Goal: Task Accomplishment & Management: Use online tool/utility

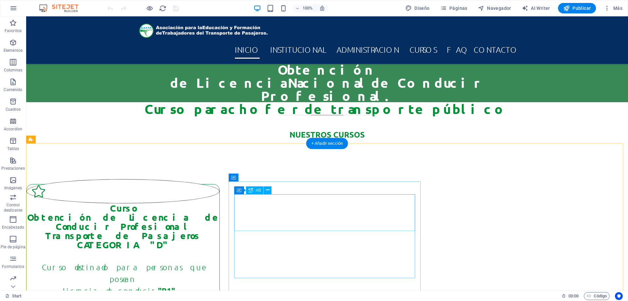
scroll to position [33, 0]
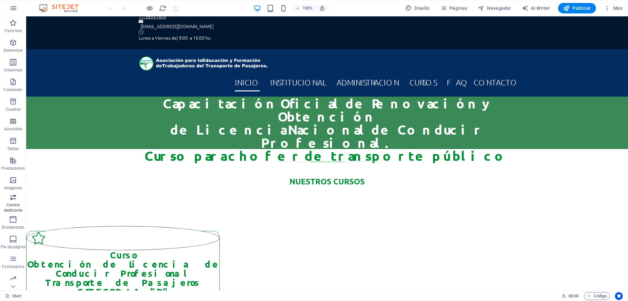
click at [15, 198] on icon "button" at bounding box center [13, 197] width 8 height 8
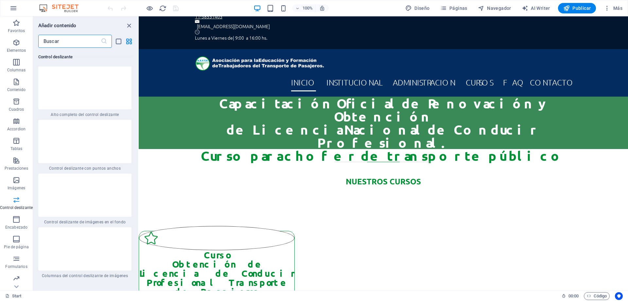
scroll to position [7356, 0]
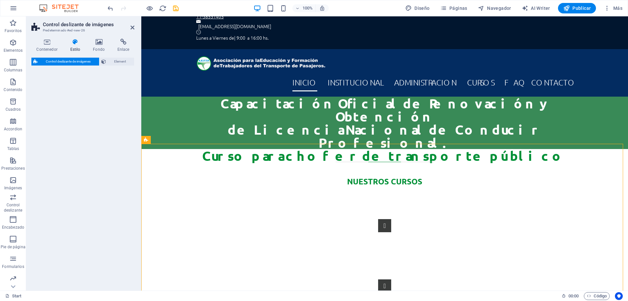
select select "rem"
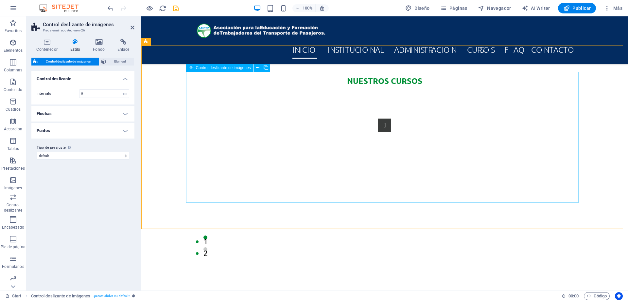
scroll to position [131, 0]
select select "px"
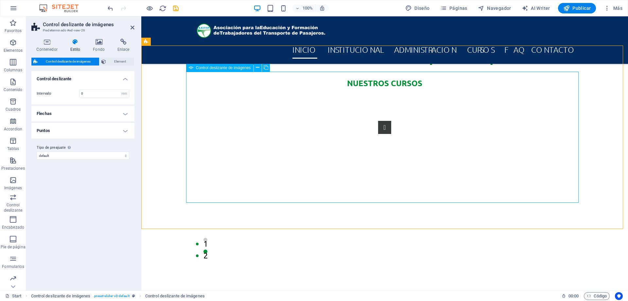
select select "ms"
select select "s"
select select "progressive"
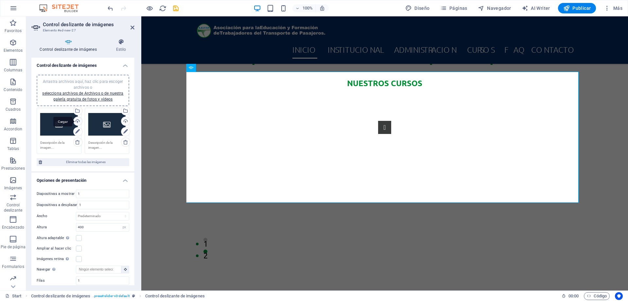
click at [77, 120] on div "Cargar" at bounding box center [77, 122] width 10 height 10
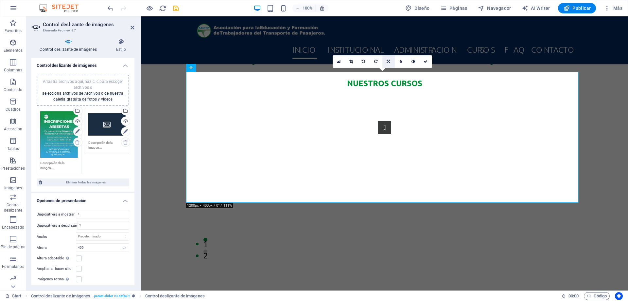
click at [390, 61] on icon at bounding box center [388, 62] width 3 height 4
click at [348, 60] on link at bounding box center [351, 61] width 12 height 12
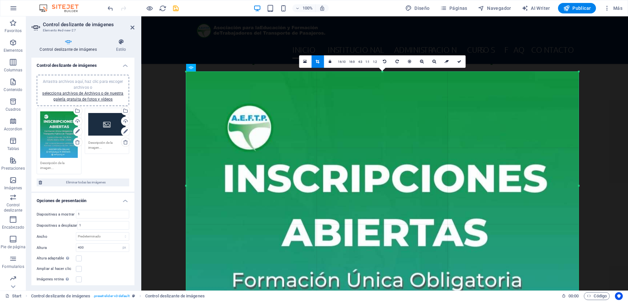
drag, startPoint x: 383, startPoint y: 202, endPoint x: 403, endPoint y: 252, distance: 53.8
click at [397, 290] on section "Favoritos Elementos Columnas Contenido [PERSON_NAME] Accordion Tablas Prestacio…" at bounding box center [314, 153] width 628 height 274
click at [368, 62] on link "1:1" at bounding box center [368, 62] width 8 height 12
click at [376, 62] on link "1:2" at bounding box center [376, 62] width 8 height 12
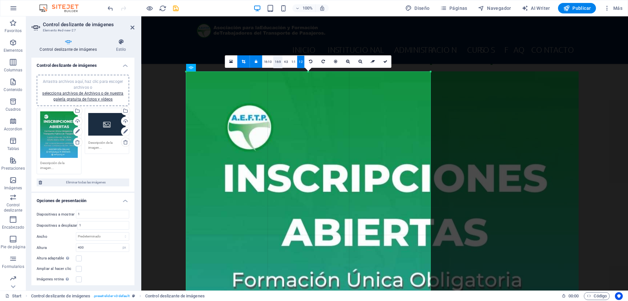
click at [280, 61] on link "16:9" at bounding box center [277, 62] width 9 height 12
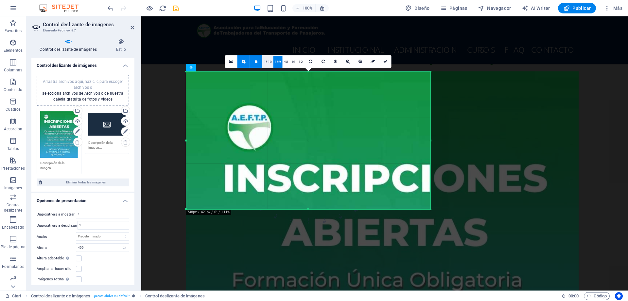
click at [266, 61] on link "16:10" at bounding box center [268, 62] width 11 height 12
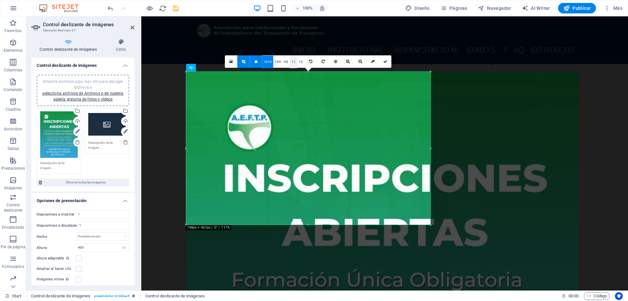
click at [293, 61] on link "1:1" at bounding box center [294, 62] width 8 height 12
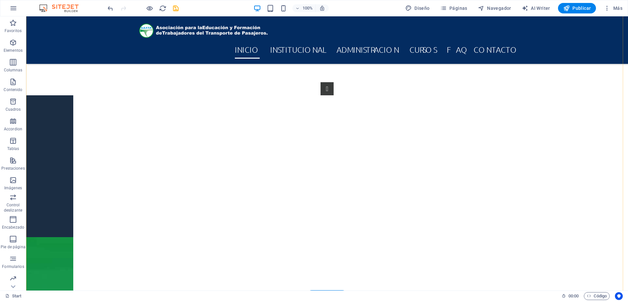
scroll to position [213, 0]
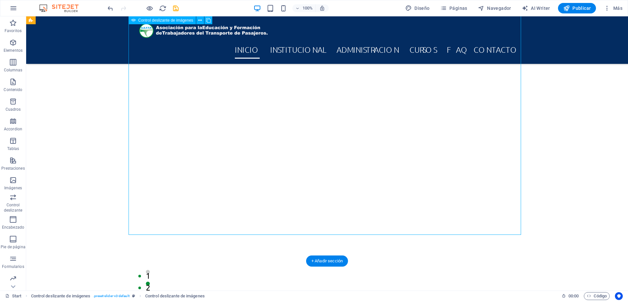
click at [321, 52] on button "Image Slider" at bounding box center [327, 45] width 13 height 13
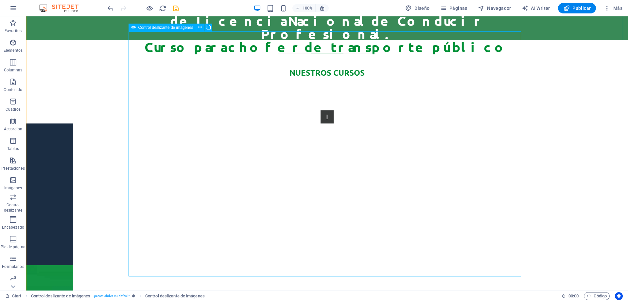
scroll to position [180, 0]
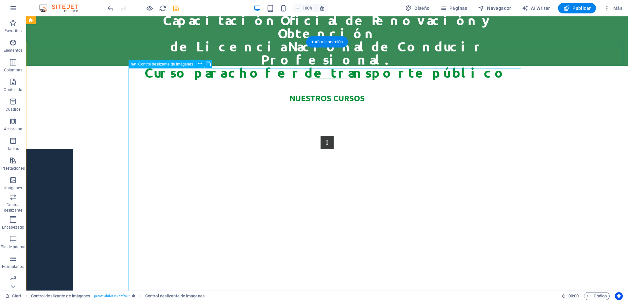
scroll to position [115, 0]
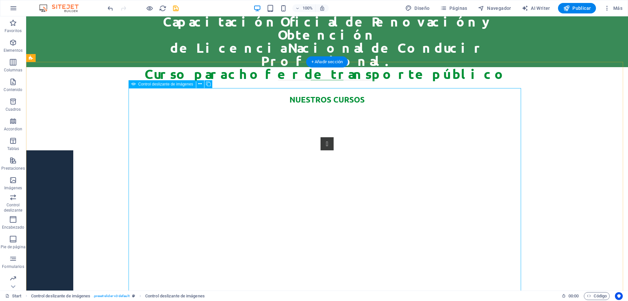
select select "px"
select select "ms"
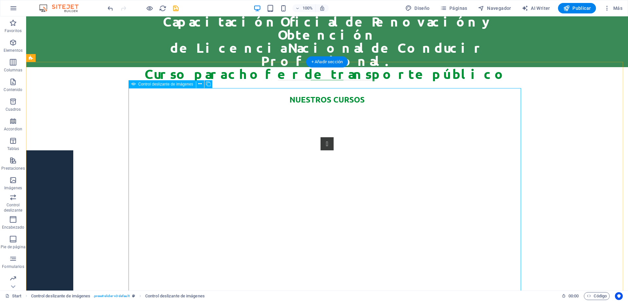
select select "s"
select select "progressive"
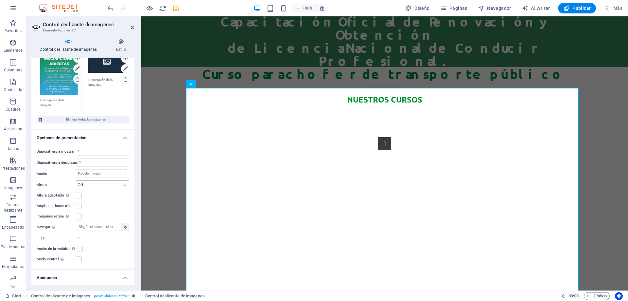
scroll to position [65, 0]
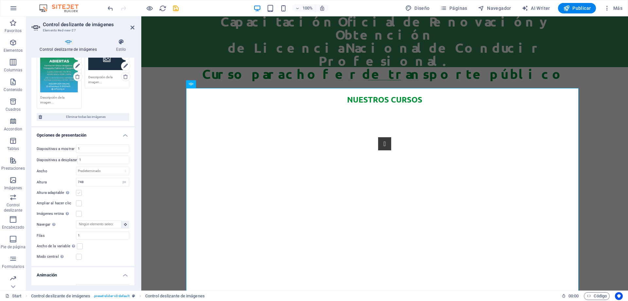
click at [80, 192] on label at bounding box center [79, 193] width 6 height 6
click at [0, 0] on input "Altura adaptable Ajustar automáticamente el alto para controles deslizantes de …" at bounding box center [0, 0] width 0 height 0
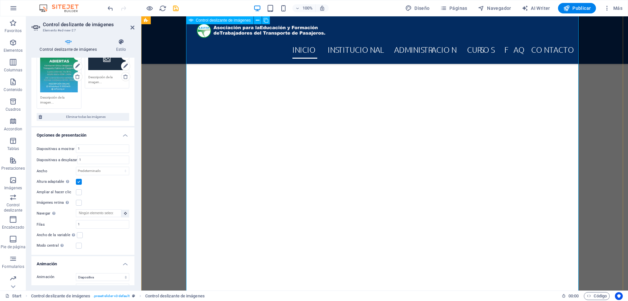
scroll to position [278, 0]
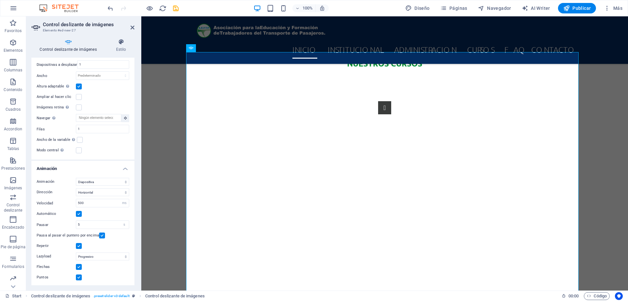
scroll to position [161, 0]
click at [352, 42] on icon at bounding box center [352, 42] width 4 height 4
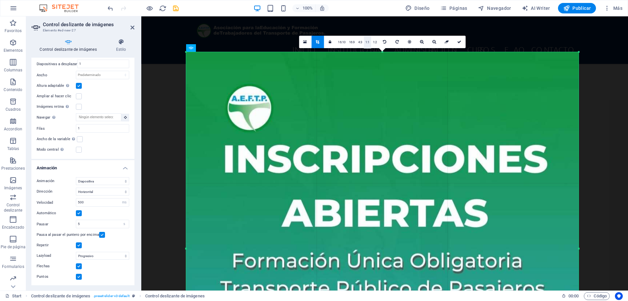
click at [367, 42] on link "1:1" at bounding box center [368, 42] width 8 height 12
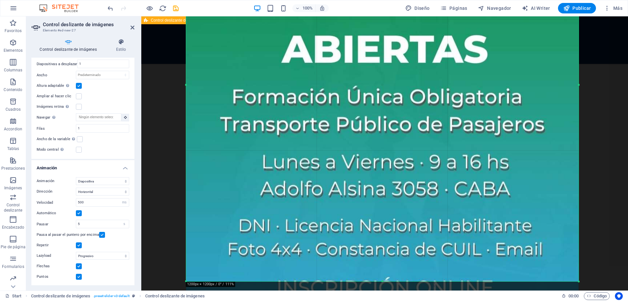
scroll to position [412, 0]
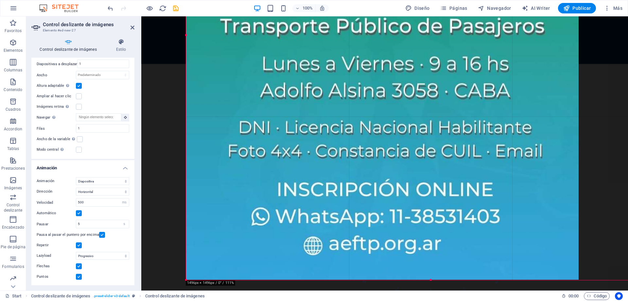
drag, startPoint x: 382, startPoint y: 182, endPoint x: 393, endPoint y: 278, distance: 95.9
click at [393, 278] on div "180 170 160 150 140 130 120 110 100 90 80 70 60 50 40 30 20 10 0 -10 -20 -30 -4…" at bounding box center [431, 35] width 490 height 490
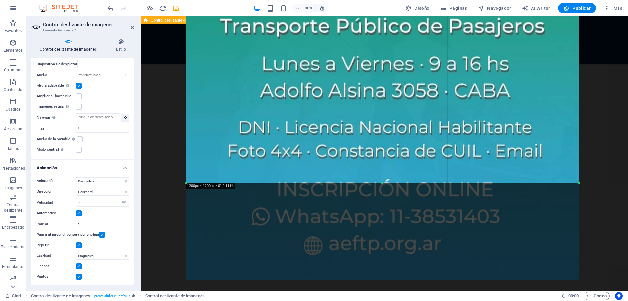
click at [173, 84] on div "1 2" at bounding box center [384, 49] width 487 height 472
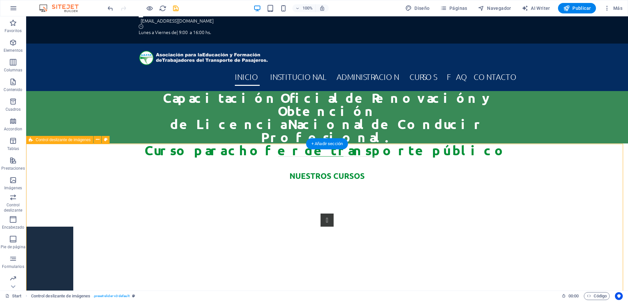
scroll to position [33, 0]
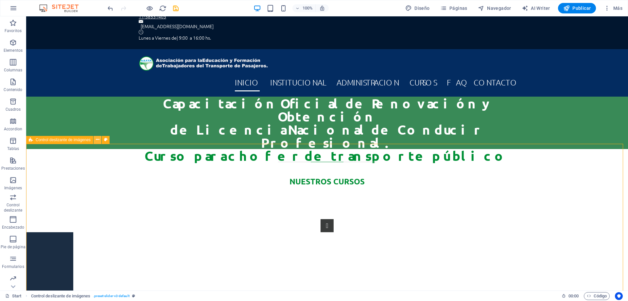
click at [96, 141] on icon at bounding box center [98, 139] width 4 height 7
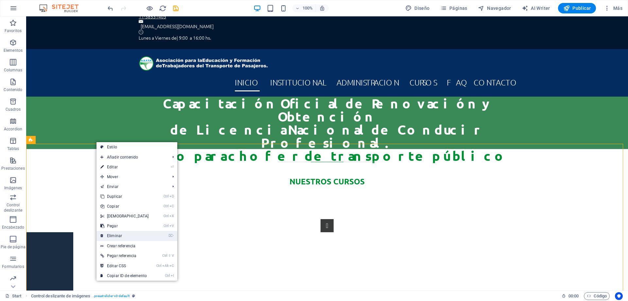
click at [116, 235] on link "⌦ Eliminar" at bounding box center [125, 236] width 56 height 10
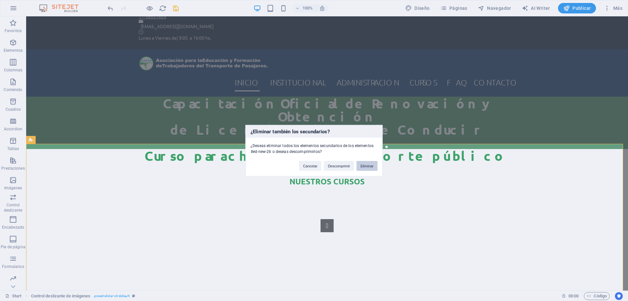
click at [369, 167] on button "Eliminar" at bounding box center [367, 166] width 21 height 10
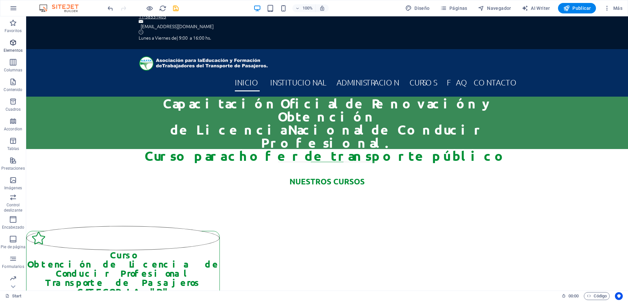
click at [12, 47] on span "Elementos" at bounding box center [13, 47] width 26 height 16
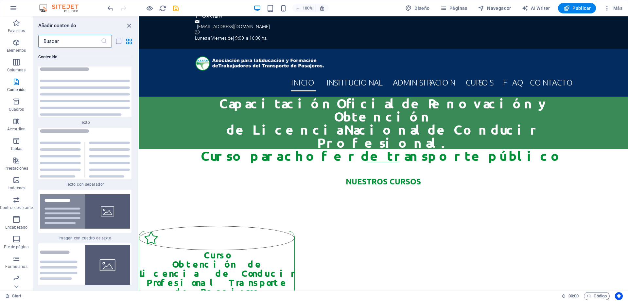
scroll to position [2284, 0]
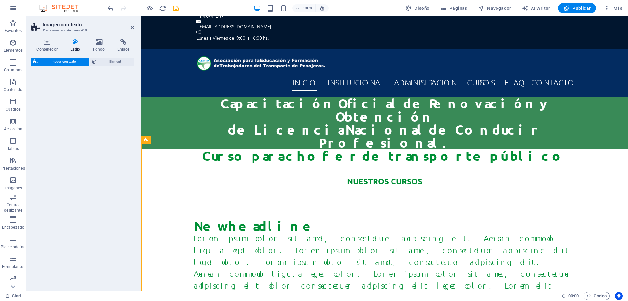
select select "rem"
select select "px"
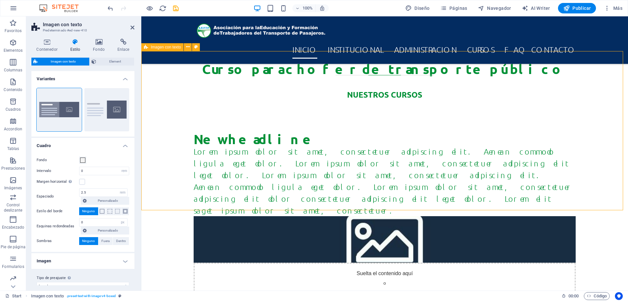
scroll to position [131, 0]
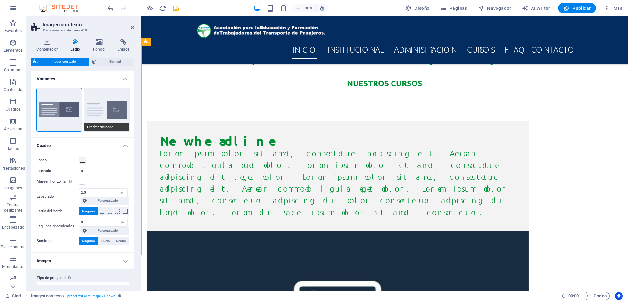
click at [110, 106] on button "Predeterminado" at bounding box center [106, 109] width 45 height 43
type input "2"
type input "0"
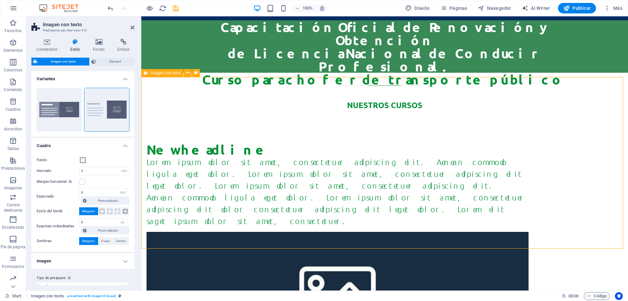
scroll to position [98, 0]
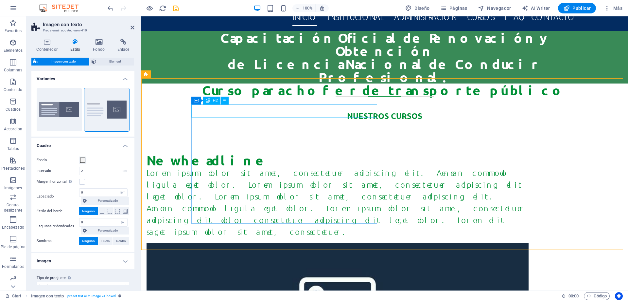
click at [270, 154] on div "New headline" at bounding box center [338, 160] width 382 height 13
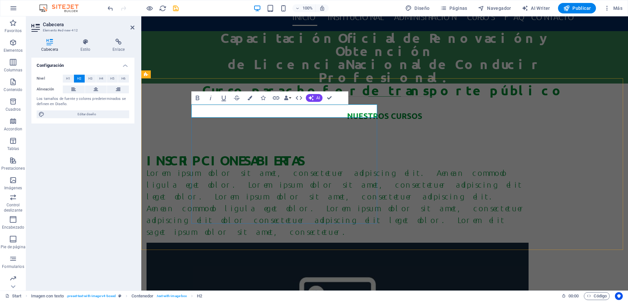
scroll to position [0, 4]
click at [335, 167] on div "Lorem ipsum dolor sit amet, consectetuer adipiscing elit. Aenean commodo ligula…" at bounding box center [338, 202] width 382 height 71
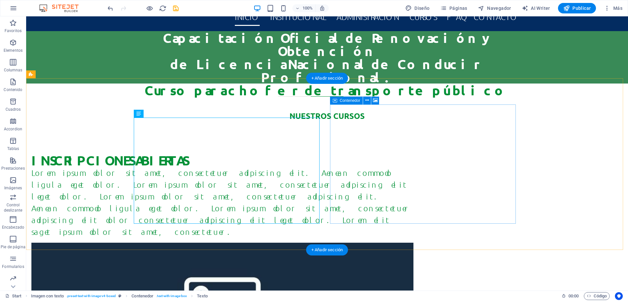
click at [166, 167] on div "Lorem ipsum dolor sit amet, consectetuer adipiscing elit. Aenean commodo ligula…" at bounding box center [222, 202] width 382 height 71
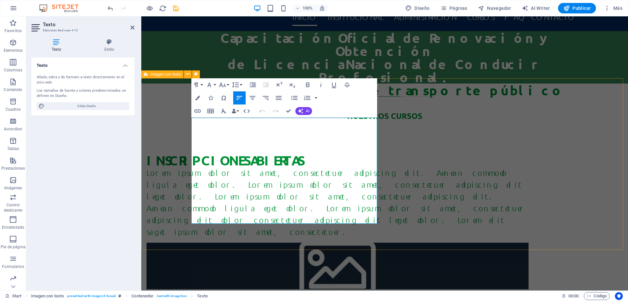
click at [191, 127] on div "INSCRIPCIONES ABIERTAS Lorem ipsum dolor sit amet, consectetuer adipiscing elit…" at bounding box center [384, 244] width 487 height 234
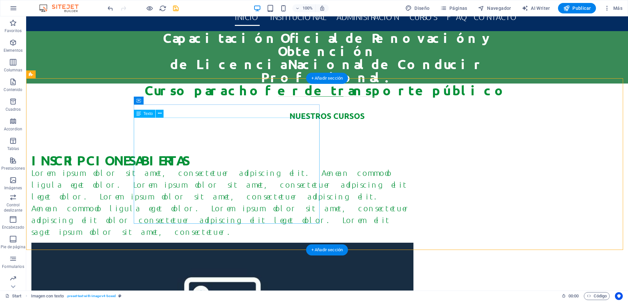
click at [192, 167] on div "Lorem ipsum dolor sit amet, consectetuer adipiscing elit. Aenean commodo ligula…" at bounding box center [222, 202] width 382 height 71
click at [183, 167] on div "Lorem ipsum dolor sit amet, consectetuer adipiscing elit. Aenean commodo ligula…" at bounding box center [222, 202] width 382 height 71
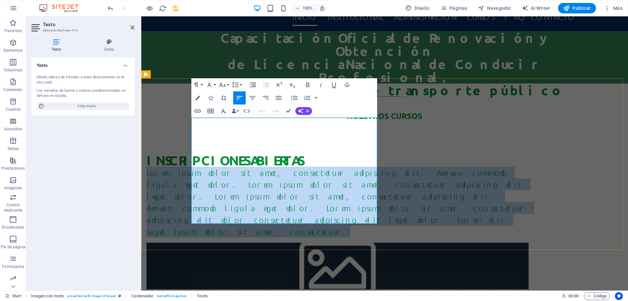
drag, startPoint x: 192, startPoint y: 121, endPoint x: 299, endPoint y: 223, distance: 147.7
click at [299, 223] on p "Lorem ipsum dolor sit amet, consectetuer adipiscing elit. Aenean commodo ligula…" at bounding box center [338, 202] width 382 height 71
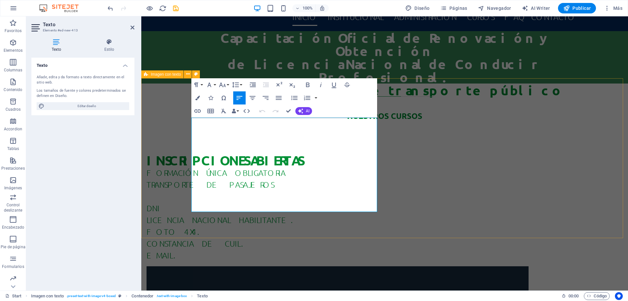
scroll to position [924, 1]
click at [193, 190] on p at bounding box center [338, 196] width 382 height 12
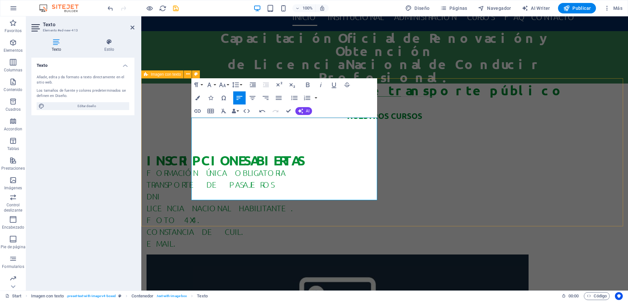
click at [345, 211] on div "INSCRIPCIONES ABIERTAS FORMACIÓN ÚNICA OBLIGATORIA TRANSPORTE DE PASAJEROS DNI …" at bounding box center [384, 274] width 487 height 295
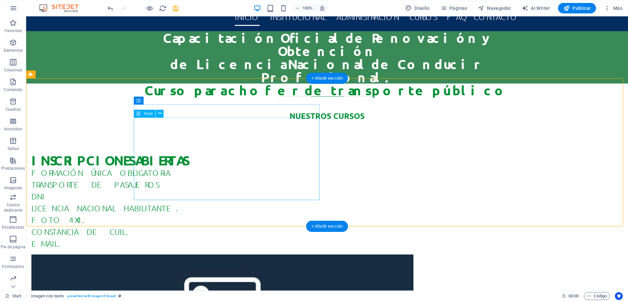
click at [201, 167] on div "FORMACIÓN ÚNICA OBLIGATORIA TRANSPORTE DE PASAJEROS DNI LICENCIA NACIONAL HABIL…" at bounding box center [222, 208] width 382 height 82
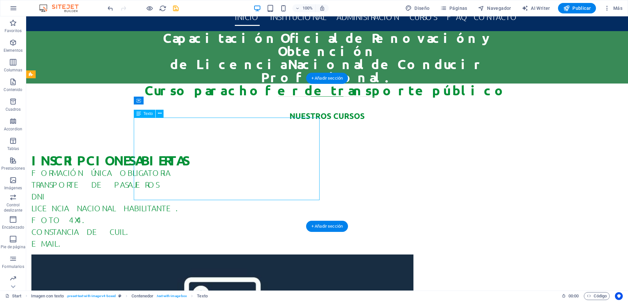
click at [201, 167] on div "FORMACIÓN ÚNICA OBLIGATORIA TRANSPORTE DE PASAJEROS DNI LICENCIA NACIONAL HABIL…" at bounding box center [222, 208] width 382 height 82
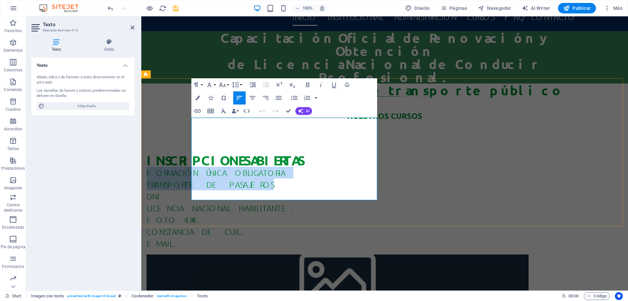
drag, startPoint x: 191, startPoint y: 121, endPoint x: 296, endPoint y: 137, distance: 106.0
click at [296, 167] on div "FORMACIÓN ÚNICA OBLIGATORIA TRANSPORTE DE PASAJEROS DNI LICENCIA NACIONAL HABIL…" at bounding box center [338, 208] width 382 height 82
click at [309, 85] on icon "button" at bounding box center [308, 84] width 4 height 5
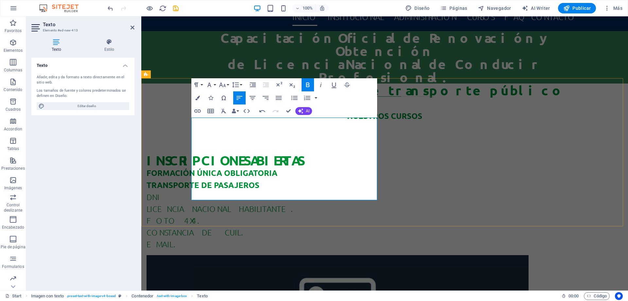
click at [215, 191] on p "DNI" at bounding box center [338, 197] width 382 height 12
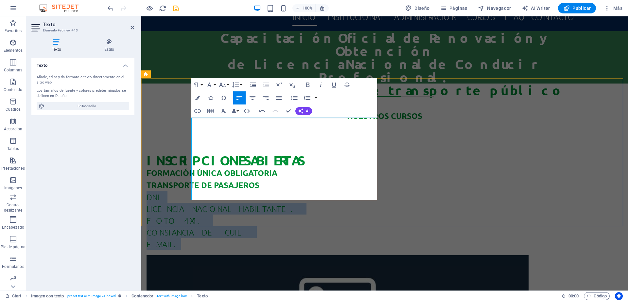
drag, startPoint x: 192, startPoint y: 147, endPoint x: 228, endPoint y: 193, distance: 57.9
click at [228, 193] on div "FORMACIÓN ÚNICA OBLIGATORIA TRANSPORTE DE PASAJEROS DNI LICENCIA NACIONAL HABIL…" at bounding box center [338, 208] width 382 height 83
click at [295, 97] on icon "button" at bounding box center [295, 98] width 8 height 8
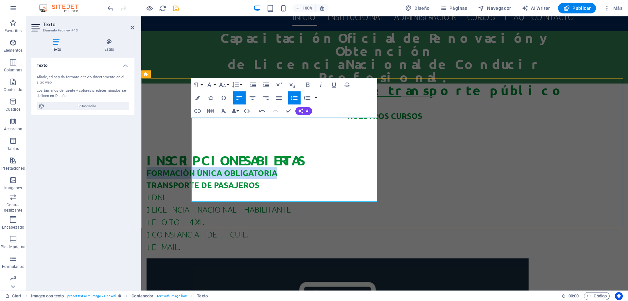
click at [292, 241] on li "EMAIL." at bounding box center [340, 247] width 377 height 12
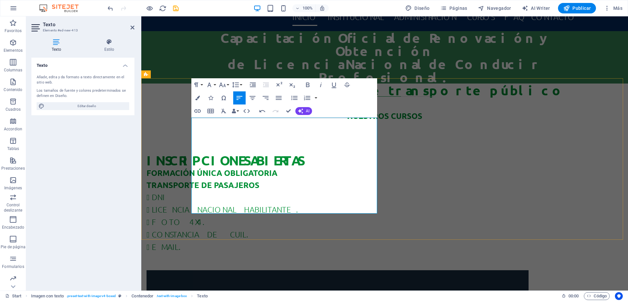
click at [251, 253] on p at bounding box center [338, 259] width 382 height 12
click at [275, 228] on div "INSCRIPCIONES ABIERTAS FORMACIÓN ÚNICA OBLIGATORIA TRANSPORTE DE PASAJEROS DNI …" at bounding box center [384, 289] width 487 height 324
select select "rem"
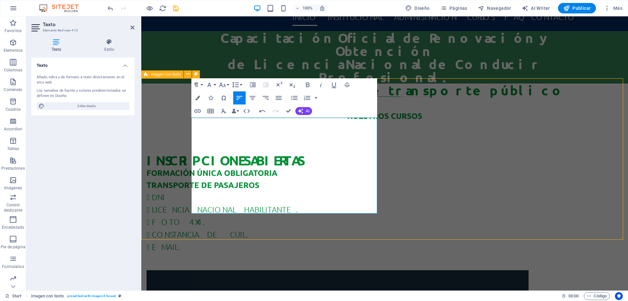
select select "px"
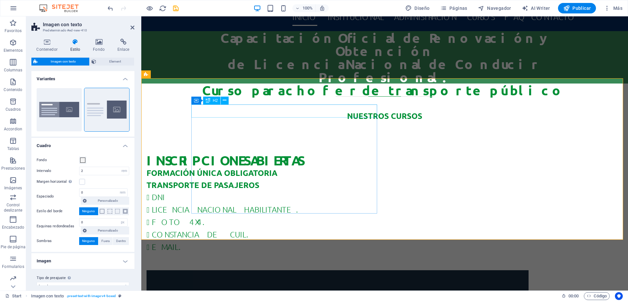
click at [264, 154] on div "INSCRIPCIONES ABIERTAS" at bounding box center [338, 160] width 382 height 13
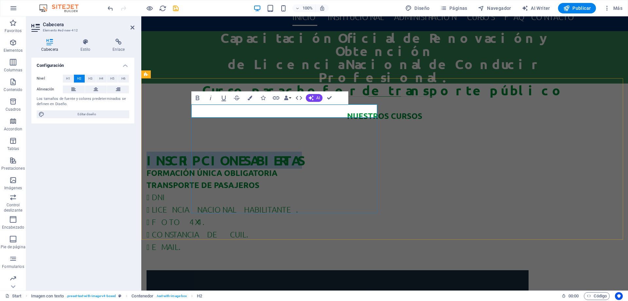
click at [360, 154] on h2 "INSCRIPCIONES ABIERTAS" at bounding box center [338, 160] width 382 height 13
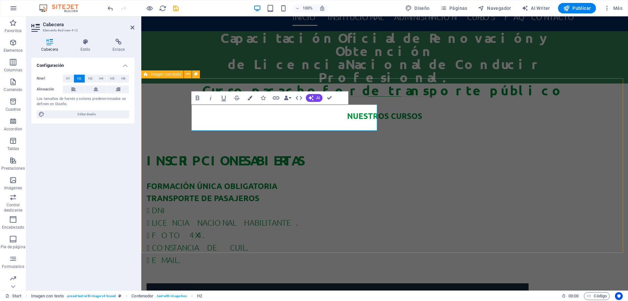
click at [354, 242] on div "INSCRIPCIONES ABIERTAS ‌ FORMACIÓN ÚNICA OBLIGATORIA TRANSPORTE DE PASAJEROS DN…" at bounding box center [384, 302] width 487 height 351
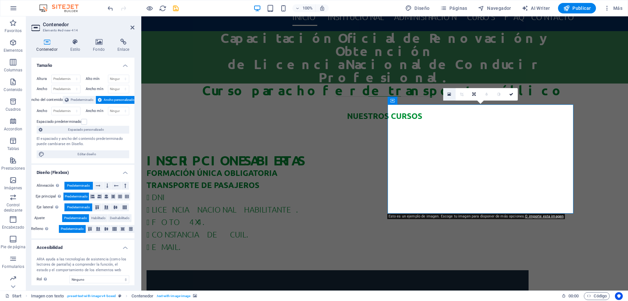
click at [448, 93] on icon at bounding box center [450, 94] width 4 height 5
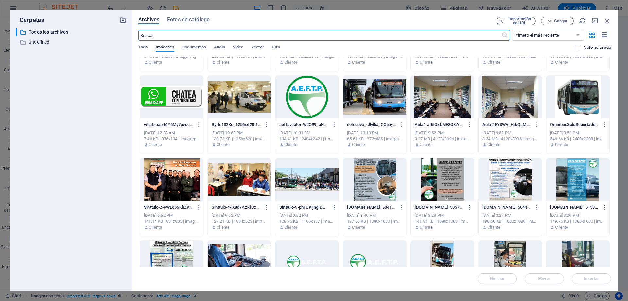
scroll to position [262, 0]
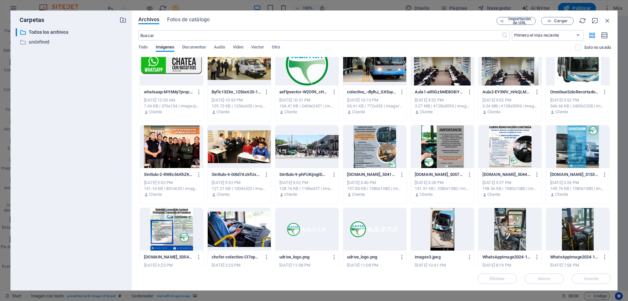
click at [516, 223] on div at bounding box center [510, 229] width 63 height 43
click at [592, 279] on span "Insertar" at bounding box center [591, 279] width 15 height 4
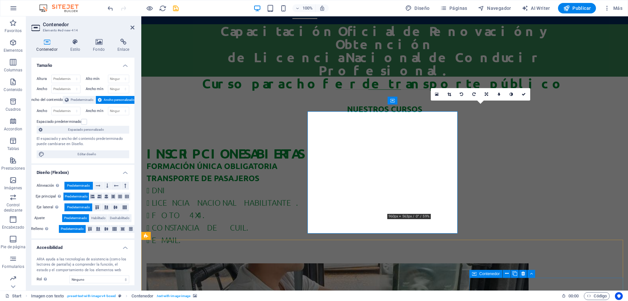
scroll to position [98, 0]
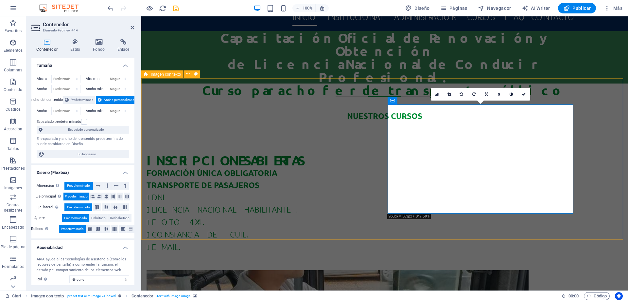
drag, startPoint x: 482, startPoint y: 176, endPoint x: 481, endPoint y: 191, distance: 15.7
click at [486, 93] on icon at bounding box center [486, 94] width 3 height 4
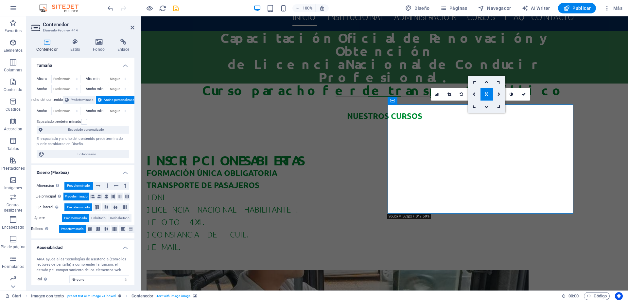
drag, startPoint x: 478, startPoint y: 157, endPoint x: 478, endPoint y: 169, distance: 11.5
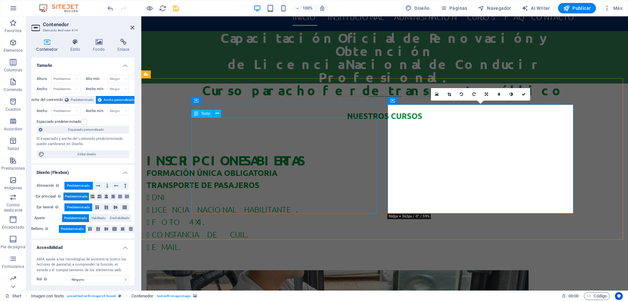
click at [329, 167] on div "FORMACIÓN ÚNICA OBLIGATORIA TRANSPORTE DE PASAJEROS DNI LICENCIA NACIONAL HABIL…" at bounding box center [338, 216] width 382 height 98
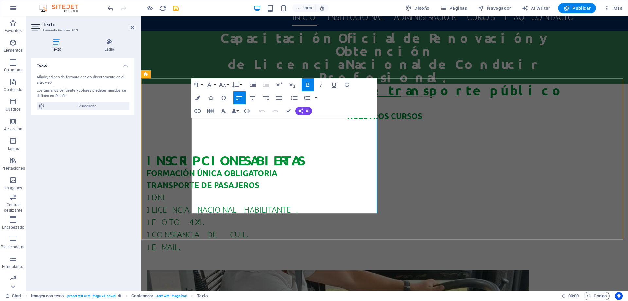
click at [192, 168] on strong "FORMACIÓN ÚNICA OBLIGATORIA" at bounding box center [212, 173] width 131 height 10
drag, startPoint x: 191, startPoint y: 121, endPoint x: 194, endPoint y: 126, distance: 5.6
click at [191, 168] on strong "FORMACIÓN ÚNICA OBLIGATORIA" at bounding box center [212, 173] width 131 height 10
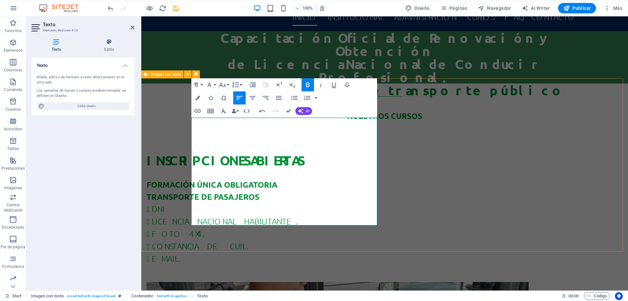
click at [397, 127] on div "INSCRIPCIONES ABIERTAS FORMACIÓN ÚNICA OBLIGATORIA TRANSPORTE DE PASAJEROS DNI …" at bounding box center [384, 301] width 487 height 348
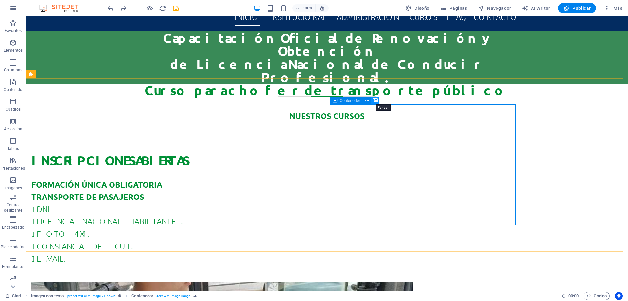
click at [374, 99] on icon at bounding box center [375, 100] width 5 height 7
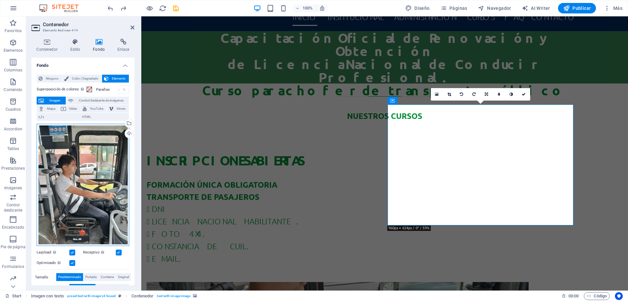
click at [77, 175] on div "Arrastra archivos aquí, haz clic para escoger archivos o selecciona archivos de…" at bounding box center [83, 185] width 93 height 122
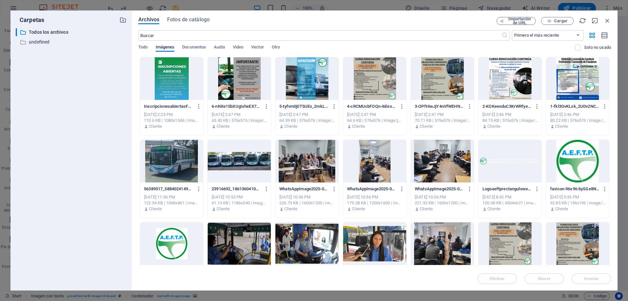
scroll to position [105, 0]
click at [183, 166] on div at bounding box center [171, 161] width 63 height 43
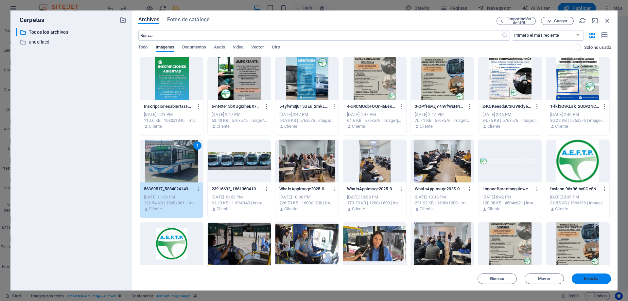
click at [592, 280] on span "Insertar" at bounding box center [591, 279] width 15 height 4
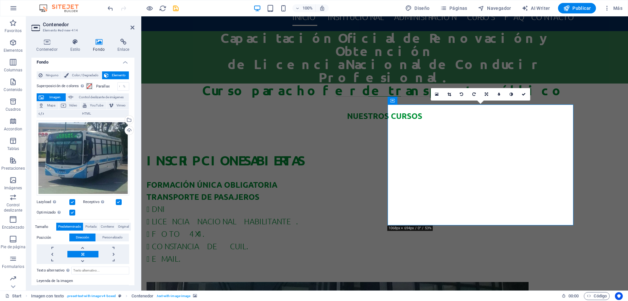
scroll to position [0, 0]
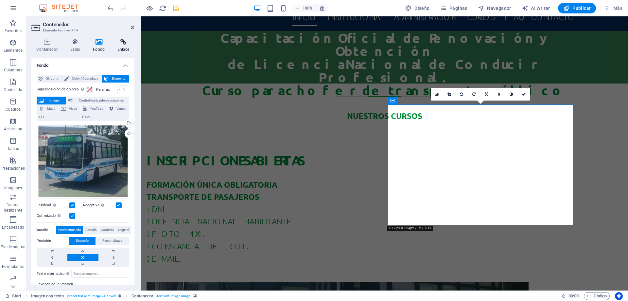
click at [124, 41] on icon at bounding box center [123, 42] width 22 height 7
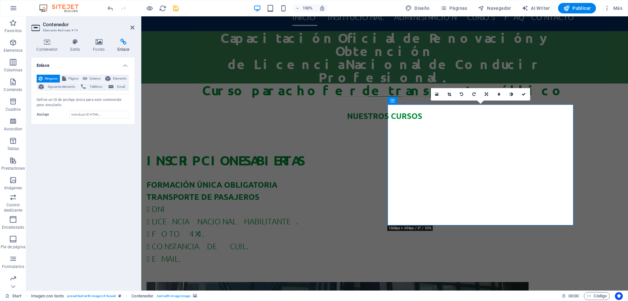
click at [123, 40] on icon at bounding box center [123, 42] width 22 height 7
click at [92, 86] on span "Teléfono" at bounding box center [96, 87] width 16 height 8
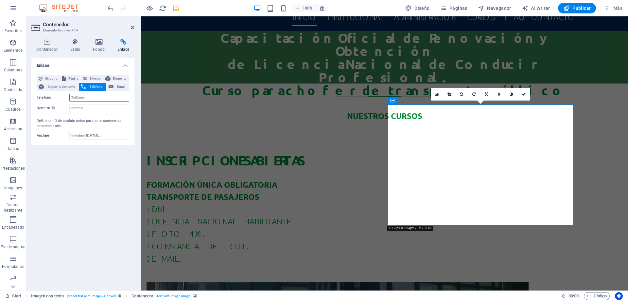
paste input "[URL][DOMAIN_NAME][PHONE_NUMBER]"
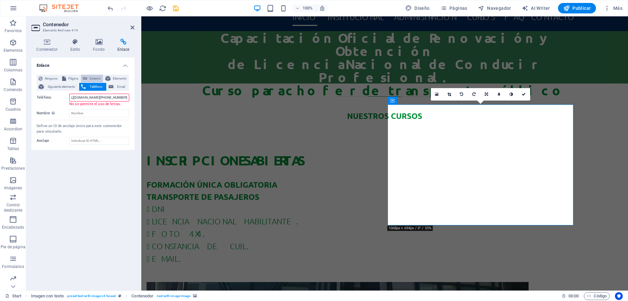
type input "[URL][DOMAIN_NAME][PHONE_NUMBER]"
click at [91, 79] on span "Externo" at bounding box center [95, 79] width 12 height 8
select select "blank"
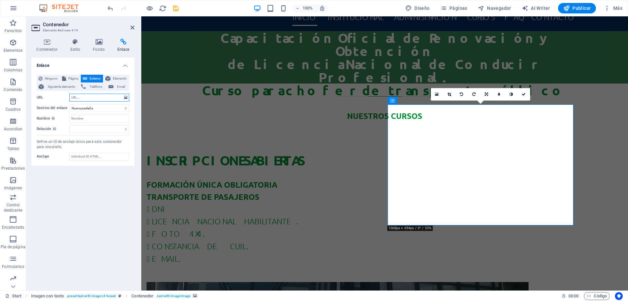
paste input "[URL][DOMAIN_NAME][PHONE_NUMBER]"
type input "[URL][DOMAIN_NAME][PHONE_NUMBER]"
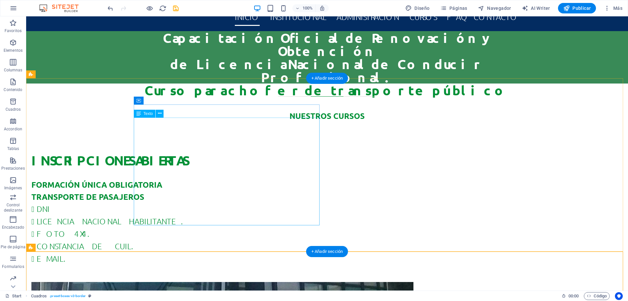
click at [183, 176] on div "FORMACIÓN ÚNICA OBLIGATORIA TRANSPORTE DE PASAJEROS DNI LICENCIA NACIONAL HABIL…" at bounding box center [222, 222] width 382 height 110
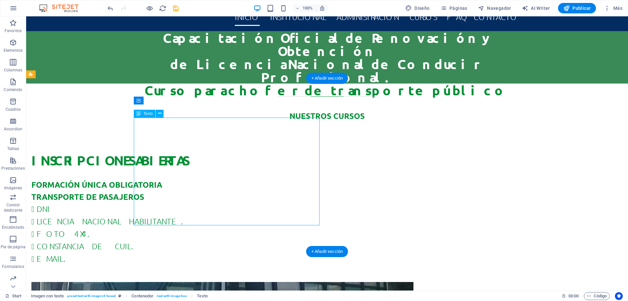
click at [187, 167] on div "FORMACIÓN ÚNICA OBLIGATORIA TRANSPORTE DE PASAJEROS DNI LICENCIA NACIONAL HABIL…" at bounding box center [222, 222] width 382 height 110
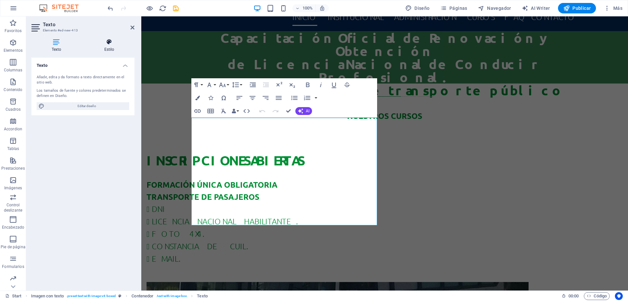
click at [107, 43] on icon at bounding box center [109, 42] width 50 height 7
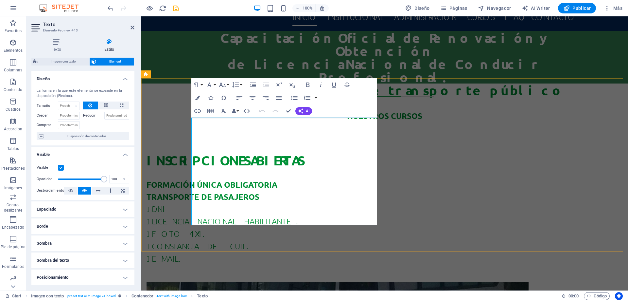
click at [225, 252] on li "EMAIL." at bounding box center [340, 258] width 377 height 12
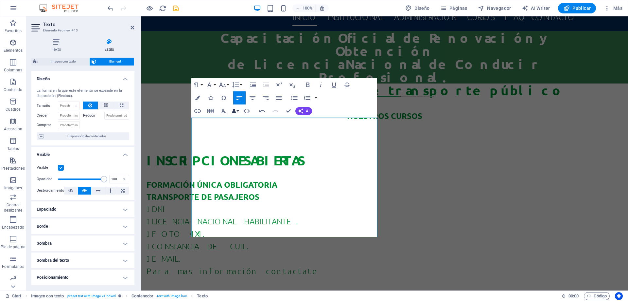
click at [238, 111] on button "Data Bindings" at bounding box center [235, 110] width 9 height 13
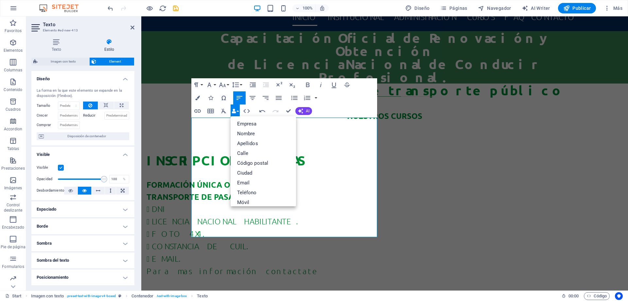
click at [238, 111] on button "Data Bindings" at bounding box center [235, 110] width 9 height 13
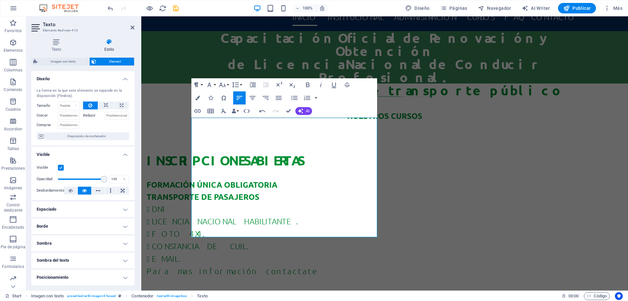
click at [201, 83] on button "Paragraph Format" at bounding box center [197, 84] width 12 height 13
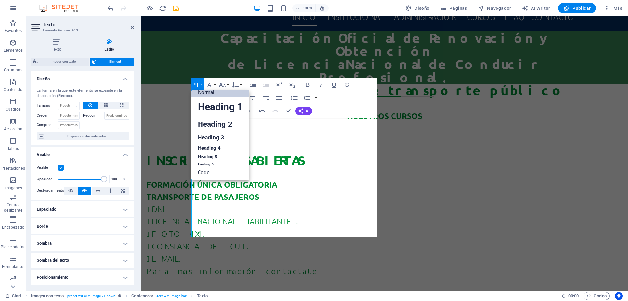
scroll to position [5, 0]
click at [201, 83] on button "Paragraph Format" at bounding box center [197, 84] width 12 height 13
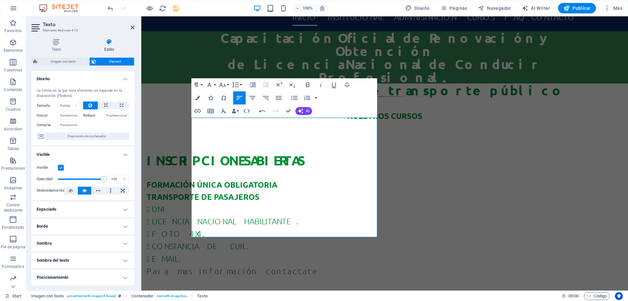
click at [211, 98] on icon "button" at bounding box center [211, 98] width 5 height 5
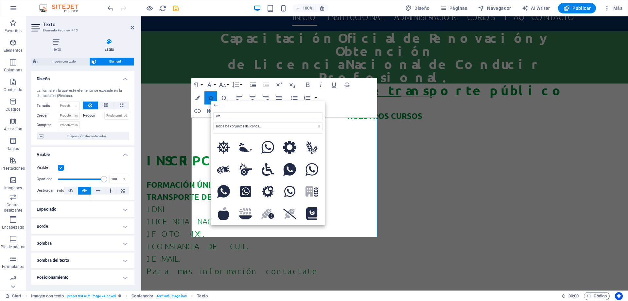
type input "wha"
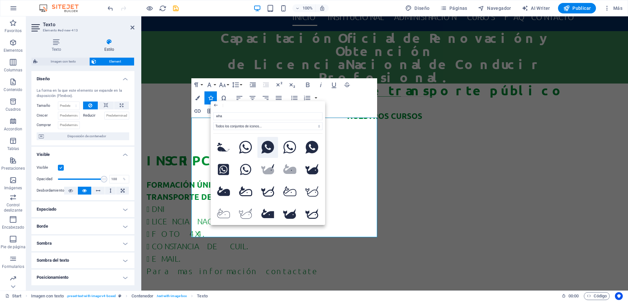
click at [268, 147] on icon at bounding box center [268, 147] width 13 height 13
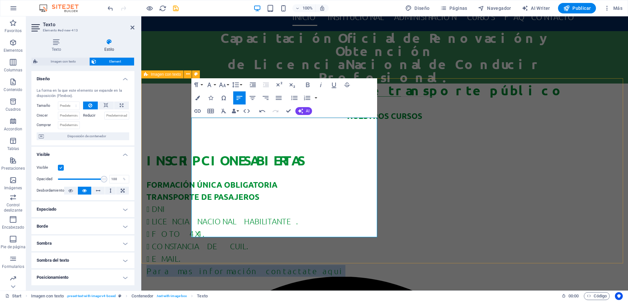
drag, startPoint x: 335, startPoint y: 219, endPoint x: 183, endPoint y: 216, distance: 152.2
click at [197, 111] on icon "button" at bounding box center [197, 110] width 7 height 3
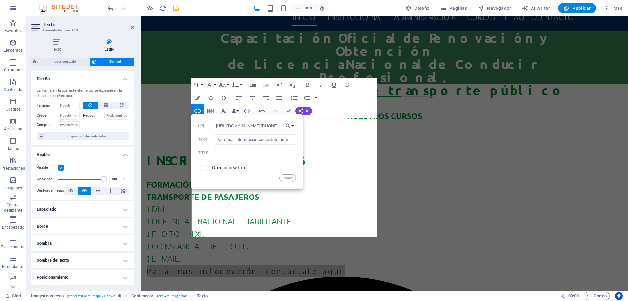
scroll to position [0, 333]
type input "[URL][DOMAIN_NAME][PHONE_NUMBER]"
click at [205, 167] on input "checkbox" at bounding box center [203, 167] width 6 height 6
checkbox input "true"
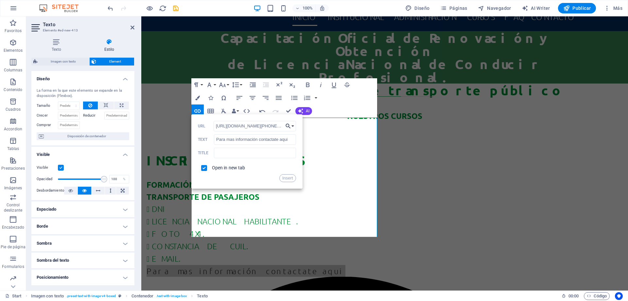
click at [293, 125] on button "Choose Link" at bounding box center [290, 126] width 12 height 10
click at [264, 154] on input "text" at bounding box center [255, 153] width 82 height 10
type input "a"
type input "Clik aqui"
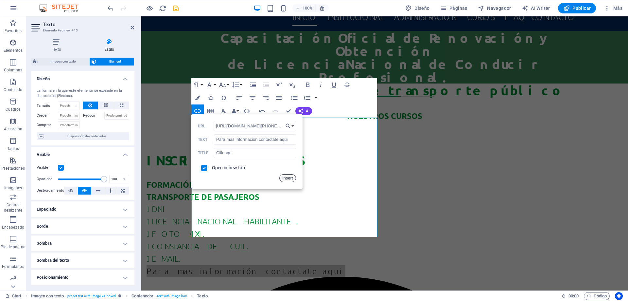
click at [290, 178] on button "Insert" at bounding box center [288, 178] width 17 height 8
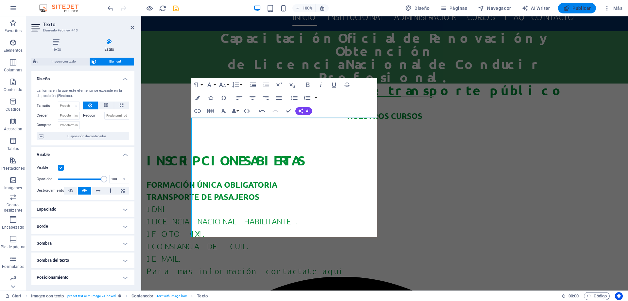
click at [581, 7] on span "Publicar" at bounding box center [578, 8] width 28 height 7
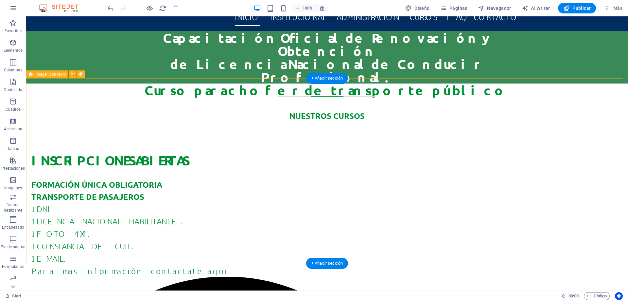
checkbox input "false"
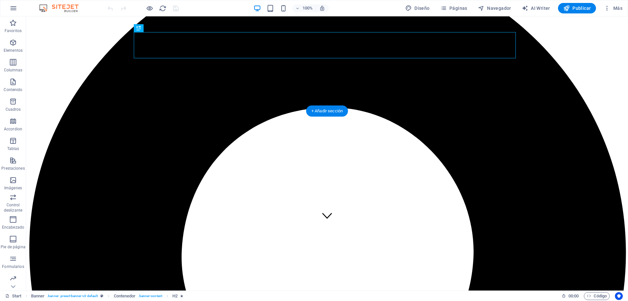
scroll to position [65, 0]
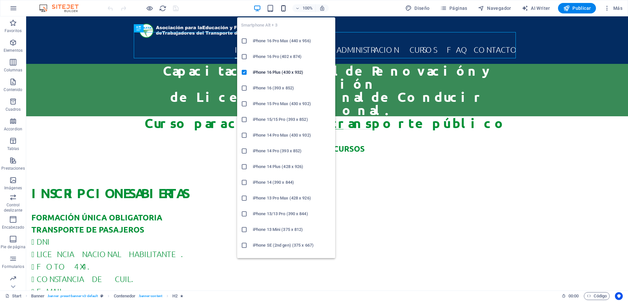
click at [284, 7] on icon "button" at bounding box center [284, 9] width 8 height 8
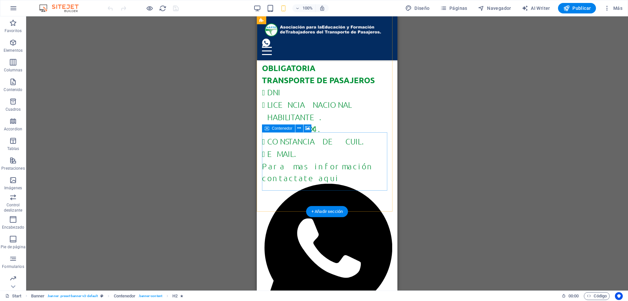
scroll to position [287, 0]
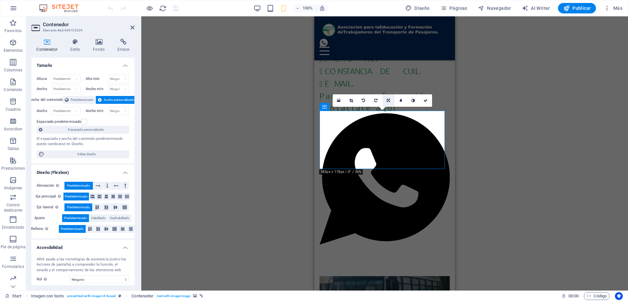
click at [388, 101] on icon at bounding box center [388, 101] width 3 height 4
click at [353, 99] on icon at bounding box center [352, 101] width 4 height 4
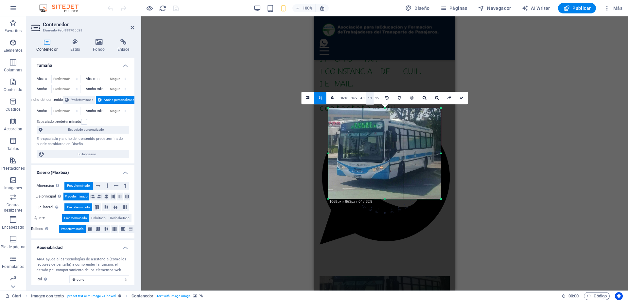
click at [370, 97] on link "1:1" at bounding box center [371, 98] width 8 height 12
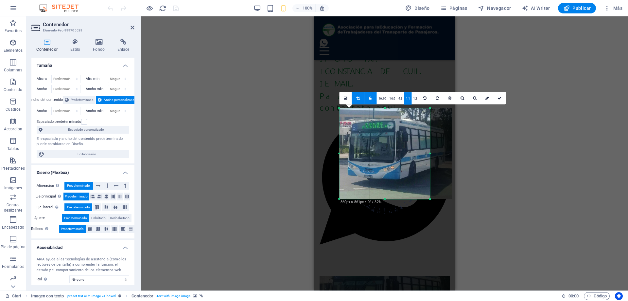
click at [500, 96] on icon at bounding box center [500, 98] width 4 height 4
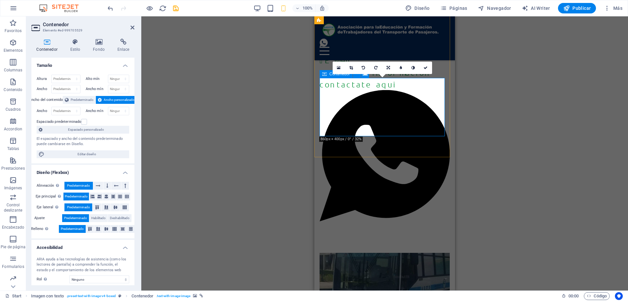
scroll to position [320, 0]
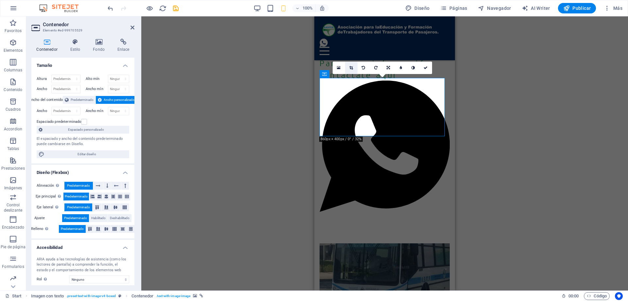
click at [353, 66] on icon at bounding box center [352, 68] width 4 height 4
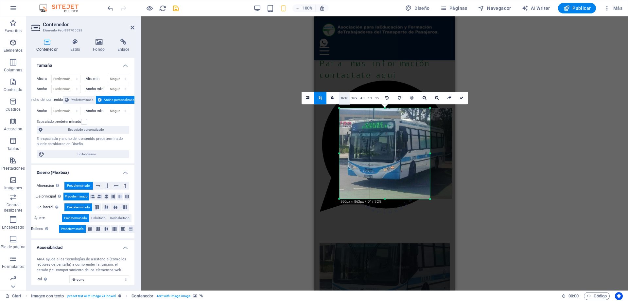
click at [347, 98] on link "16:10" at bounding box center [344, 98] width 11 height 12
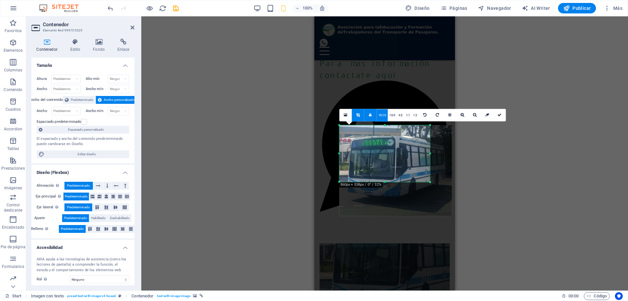
click at [360, 114] on link at bounding box center [358, 115] width 12 height 12
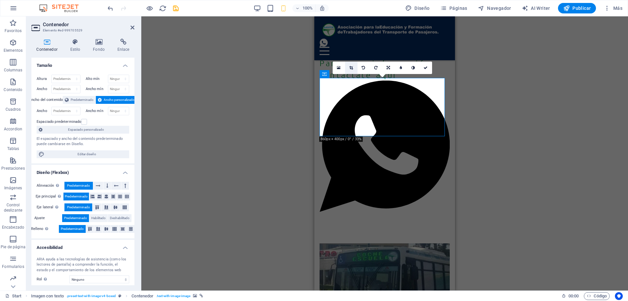
click at [354, 68] on link at bounding box center [351, 68] width 12 height 12
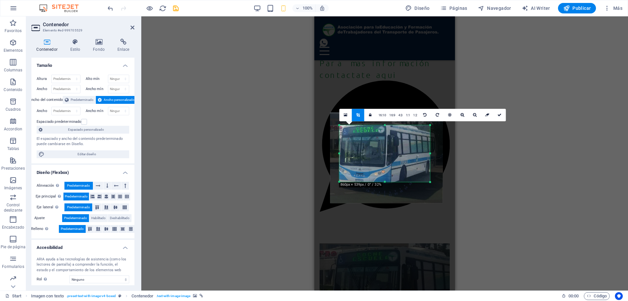
drag, startPoint x: 385, startPoint y: 157, endPoint x: 376, endPoint y: 144, distance: 15.7
click at [376, 144] on div at bounding box center [387, 157] width 113 height 91
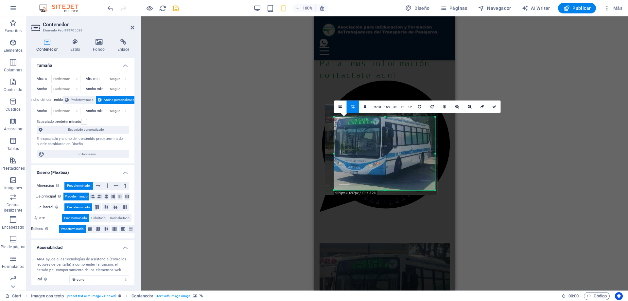
drag, startPoint x: 430, startPoint y: 181, endPoint x: 441, endPoint y: 198, distance: 19.7
click at [436, 190] on div "180 170 160 150 140 130 120 110 100 90 80 70 60 50 40 30 20 10 0 -10 -20 -30 -4…" at bounding box center [385, 153] width 101 height 73
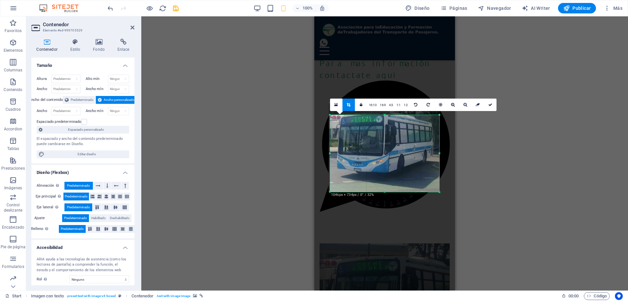
drag, startPoint x: 335, startPoint y: 190, endPoint x: 332, endPoint y: 193, distance: 4.5
click at [330, 192] on div "180 170 160 150 140 130 120 110 100 90 80 70 60 50 40 30 20 10 0 -10 -20 -30 -4…" at bounding box center [384, 153] width 109 height 77
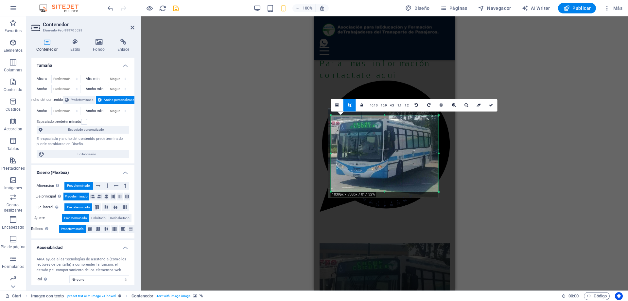
drag, startPoint x: 367, startPoint y: 174, endPoint x: 367, endPoint y: 179, distance: 5.6
click at [367, 179] on div at bounding box center [383, 152] width 111 height 89
click at [490, 106] on icon at bounding box center [491, 105] width 4 height 4
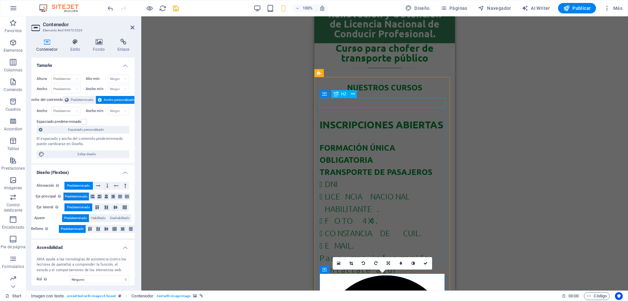
scroll to position [123, 0]
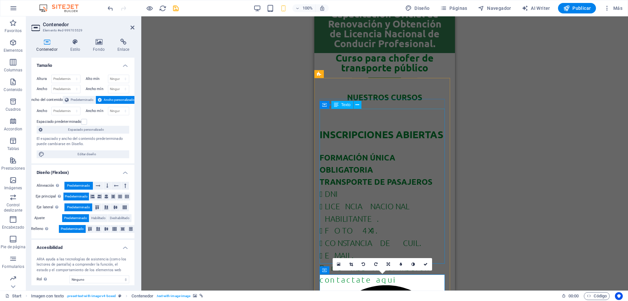
click at [355, 139] on div "FORMACIÓN ÚNICA OBLIGATORIA TRANSPORTE DE PASAJEROS DNI LICENCIA NACIONAL HABIL…" at bounding box center [385, 290] width 130 height 303
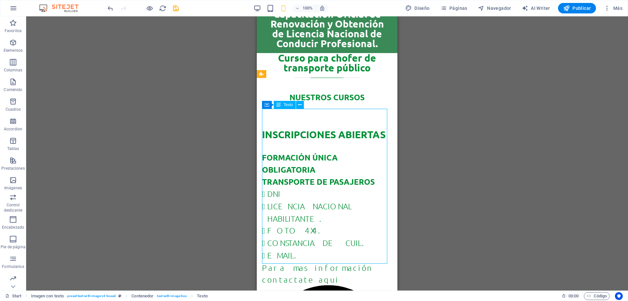
click at [308, 139] on div "FORMACIÓN ÚNICA OBLIGATORIA TRANSPORTE DE PASAJEROS DNI LICENCIA NACIONAL HABIL…" at bounding box center [327, 290] width 130 height 303
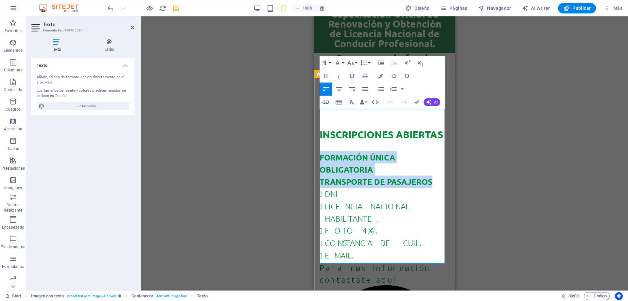
drag, startPoint x: 320, startPoint y: 126, endPoint x: 432, endPoint y: 151, distance: 114.8
click at [432, 151] on div "FORMACIÓN ÚNICA OBLIGATORIA TRANSPORTE DE PASAJEROS DNI LICENCIA NACIONAL HABIL…" at bounding box center [385, 290] width 130 height 303
click at [340, 87] on icon "button" at bounding box center [339, 89] width 6 height 4
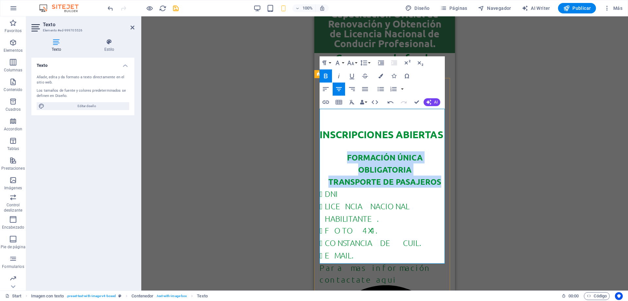
click at [399, 176] on strong "TRANSPORTE DE PASAJEROS" at bounding box center [385, 181] width 113 height 10
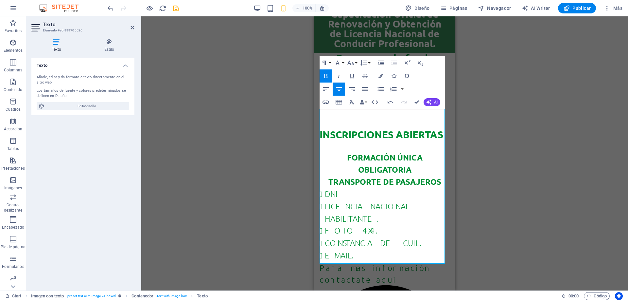
click at [475, 148] on div "Arrastra aquí para reemplazar el contenido existente. Si quieres crear un eleme…" at bounding box center [384, 153] width 487 height 274
click at [471, 194] on div "Arrastra aquí para reemplazar el contenido existente. Si quieres crear un eleme…" at bounding box center [384, 153] width 487 height 274
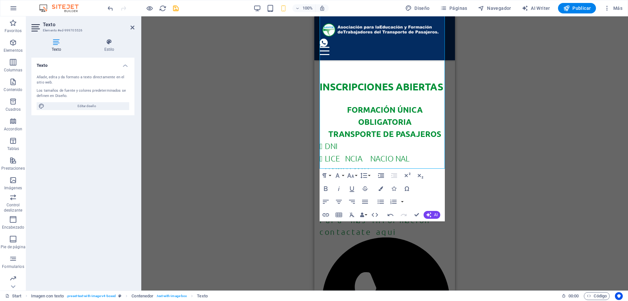
scroll to position [222, 0]
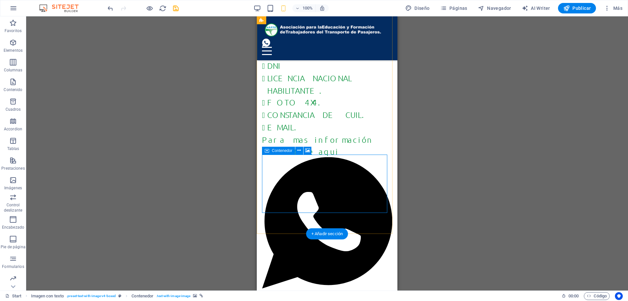
scroll to position [254, 0]
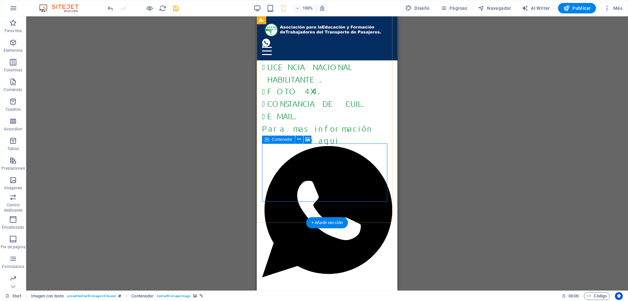
click at [299, 139] on icon at bounding box center [300, 139] width 4 height 7
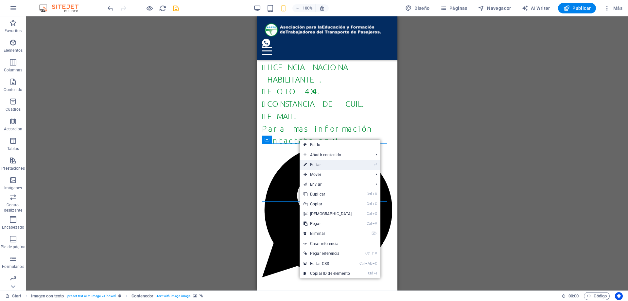
click at [319, 164] on link "⏎ Editar" at bounding box center [328, 165] width 56 height 10
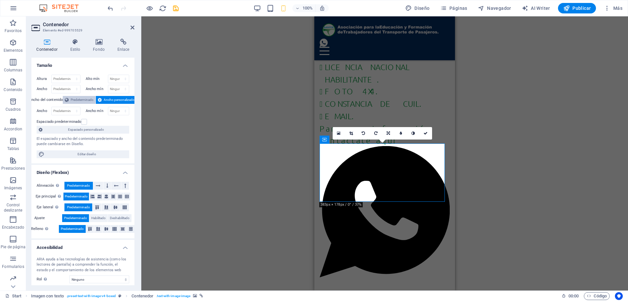
click at [87, 100] on span "Predeterminado" at bounding box center [82, 100] width 23 height 8
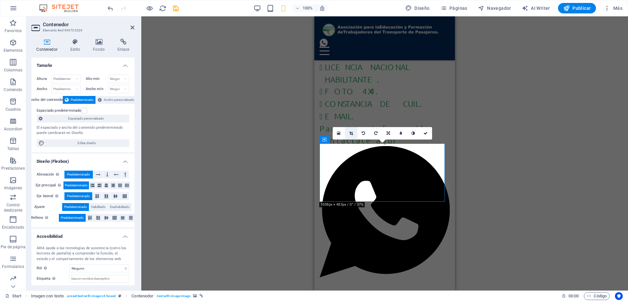
click at [350, 133] on icon at bounding box center [352, 133] width 4 height 4
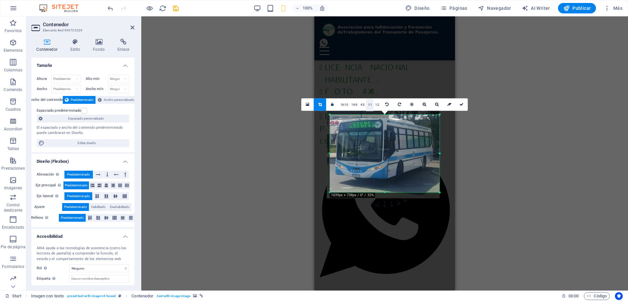
click at [372, 104] on link "1:1" at bounding box center [371, 105] width 8 height 12
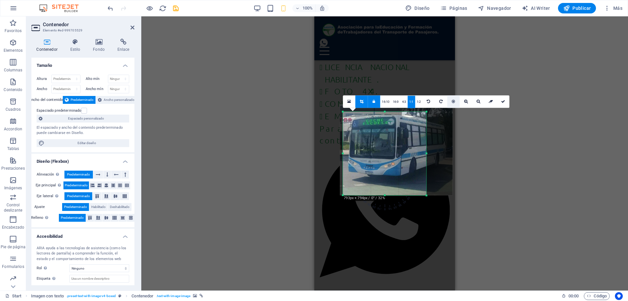
click at [453, 100] on icon at bounding box center [453, 102] width 3 height 4
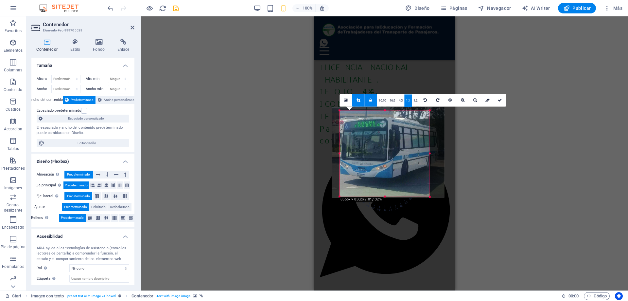
drag, startPoint x: 343, startPoint y: 154, endPoint x: 336, endPoint y: 155, distance: 6.6
click at [340, 155] on div "180 170 160 150 140 130 120 110 100 90 80 70 60 50 40 30 20 10 0 -10 -20 -30 -4…" at bounding box center [385, 153] width 90 height 86
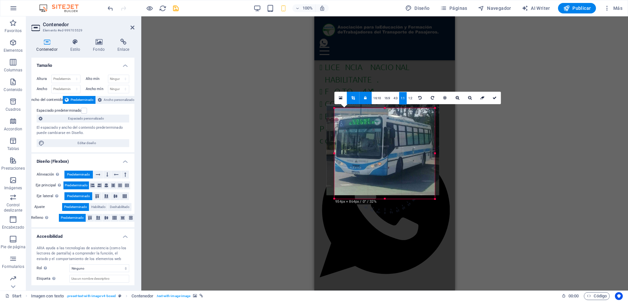
drag, startPoint x: 429, startPoint y: 155, endPoint x: 439, endPoint y: 155, distance: 9.5
click at [435, 155] on div "180 170 160 150 140 130 120 110 100 90 80 70 60 50 40 30 20 10 0 -10 -20 -30 -4…" at bounding box center [385, 153] width 100 height 91
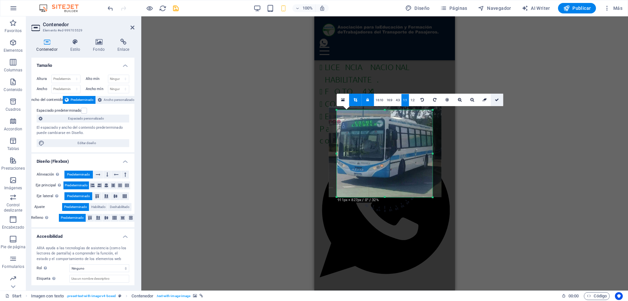
click at [495, 102] on link at bounding box center [497, 99] width 12 height 12
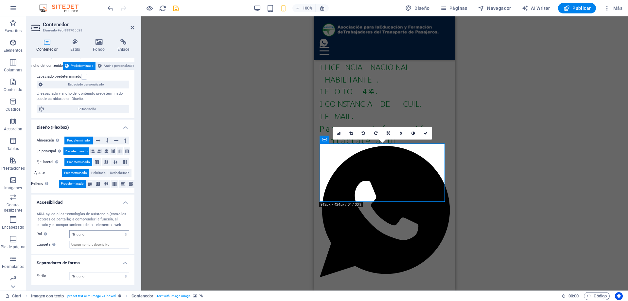
scroll to position [1, 0]
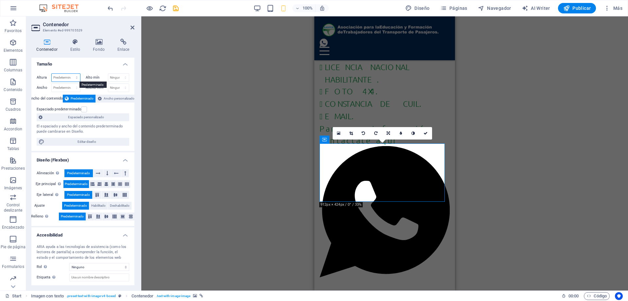
click at [75, 79] on select "Predeterminado px rem % vh vw" at bounding box center [66, 78] width 28 height 8
select select "%"
click at [70, 74] on select "Predeterminado px rem % vh vw" at bounding box center [66, 78] width 28 height 8
type input "120"
click at [67, 88] on select "Predeterminado px rem % em vh vw" at bounding box center [66, 88] width 28 height 8
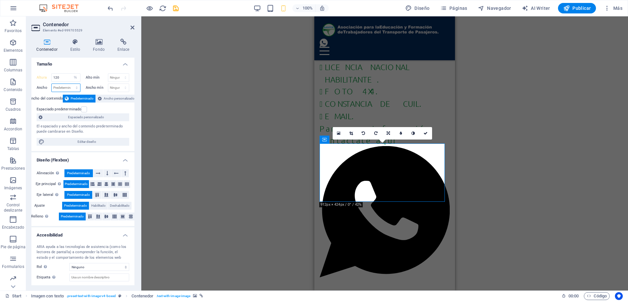
select select "%"
click at [70, 84] on select "Predeterminado px rem % em vh vw" at bounding box center [66, 88] width 28 height 8
type input "85.68"
drag, startPoint x: 63, startPoint y: 77, endPoint x: 51, endPoint y: 77, distance: 12.5
click at [51, 77] on div "Altura 120 Predeterminado px rem % vh vw" at bounding box center [59, 77] width 44 height 9
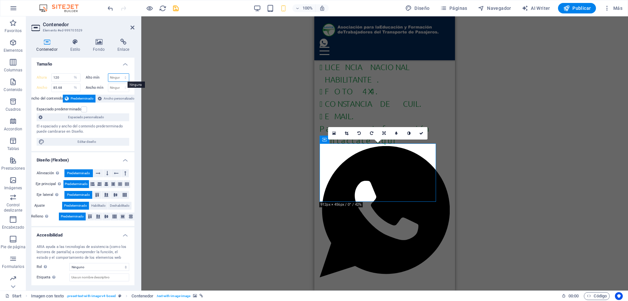
click at [119, 77] on select "Ninguno px rem % vh vw" at bounding box center [118, 78] width 21 height 8
select select "%"
click at [118, 74] on select "Ninguno px rem % vh vw" at bounding box center [118, 78] width 21 height 8
type input "120"
click at [117, 88] on select "Ninguno px rem % vh vw" at bounding box center [118, 88] width 21 height 8
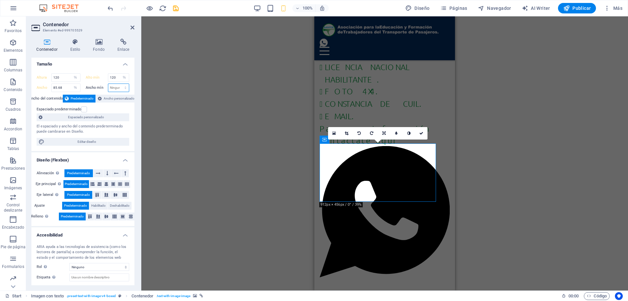
select select "%"
click at [118, 84] on select "Ninguno px rem % vh vw" at bounding box center [118, 88] width 21 height 8
type input "100"
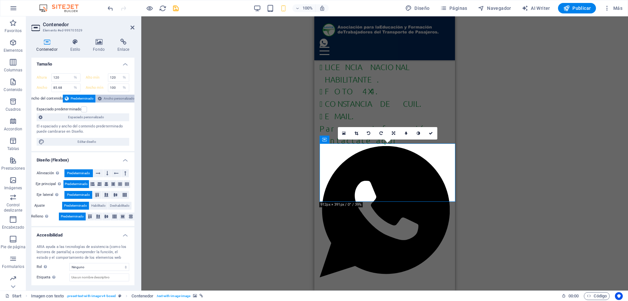
click at [110, 99] on span "Ancho personalizado" at bounding box center [119, 99] width 31 height 8
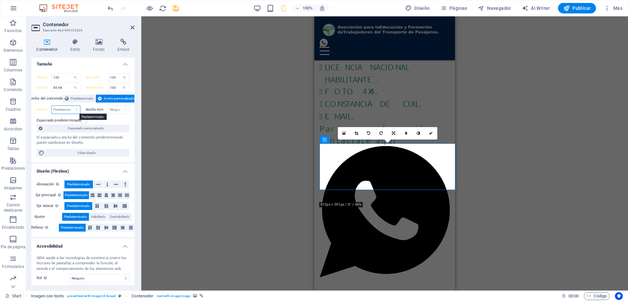
click at [64, 108] on select "Predeterminado px rem % em vh vw" at bounding box center [66, 110] width 28 height 8
select select "%"
click at [70, 106] on select "Predeterminado px rem % em vh vw" at bounding box center [66, 110] width 28 height 8
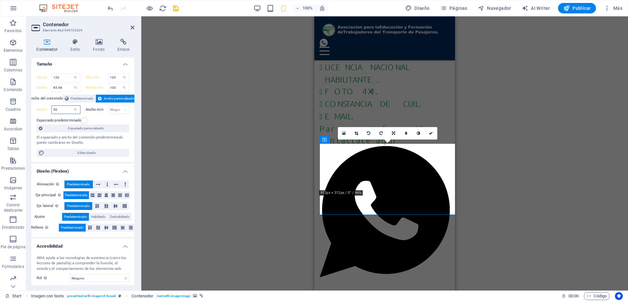
drag, startPoint x: 63, startPoint y: 110, endPoint x: 36, endPoint y: 111, distance: 26.9
click at [36, 111] on div "Altura 120 Predeterminado px rem % vh vw Alto mín 120 Ninguno px rem % vh vw An…" at bounding box center [82, 115] width 103 height 94
type input "100"
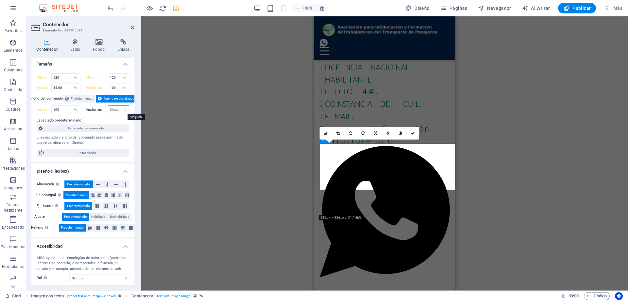
click at [119, 108] on select "Ninguno px rem % vh vw" at bounding box center [118, 110] width 21 height 8
select select "%"
click at [118, 106] on select "Ninguno px rem % vh vw" at bounding box center [118, 110] width 21 height 8
type input "150"
click at [81, 120] on label at bounding box center [84, 121] width 6 height 6
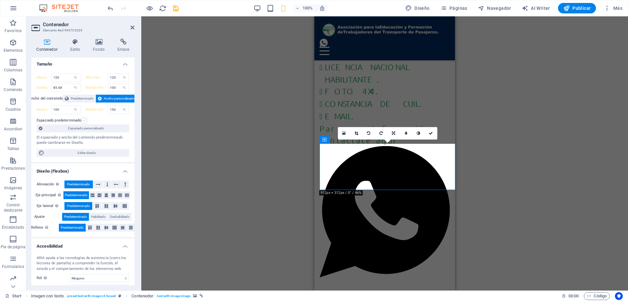
click at [0, 0] on input "Espaciado predeterminado" at bounding box center [0, 0] width 0 height 0
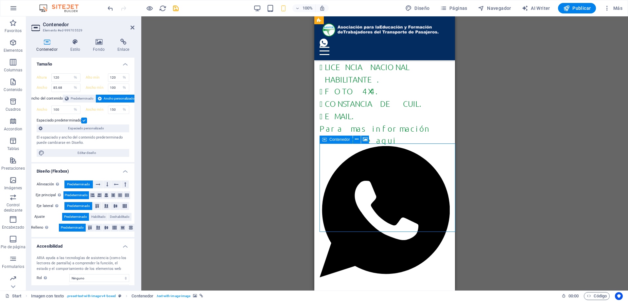
drag, startPoint x: 394, startPoint y: 192, endPoint x: 392, endPoint y: 177, distance: 15.2
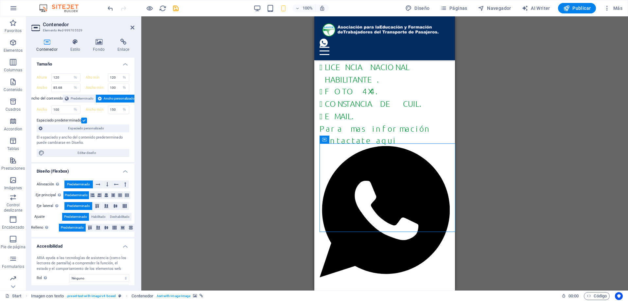
click at [98, 41] on icon at bounding box center [99, 42] width 22 height 7
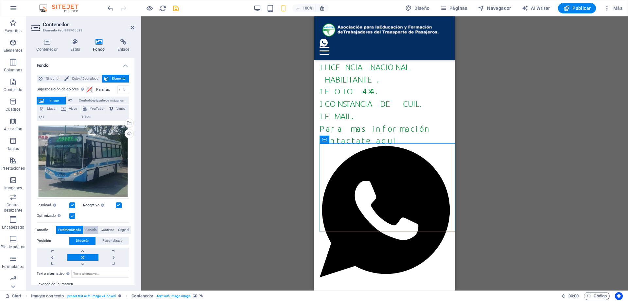
click at [88, 228] on span "Portada" at bounding box center [90, 230] width 11 height 8
click at [108, 228] on span "Contiene" at bounding box center [107, 230] width 13 height 8
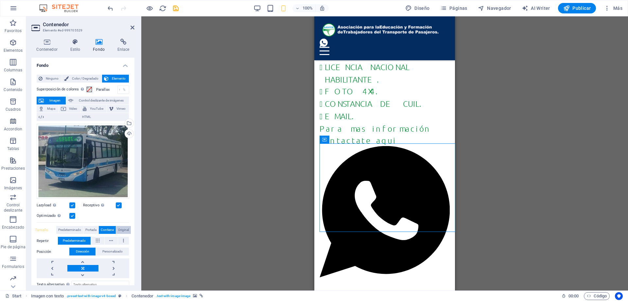
click at [123, 227] on span "Original" at bounding box center [123, 230] width 11 height 8
click at [106, 228] on span "Contiene" at bounding box center [107, 230] width 13 height 8
click at [48, 46] on h4 "Contenedor" at bounding box center [48, 46] width 34 height 14
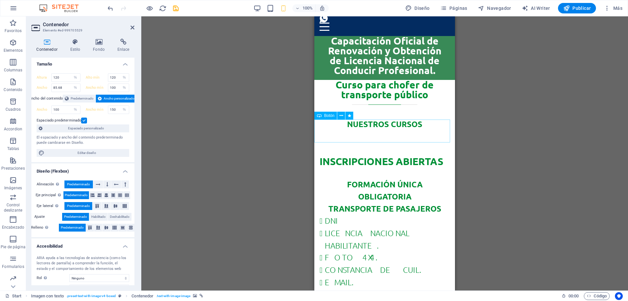
scroll to position [58, 0]
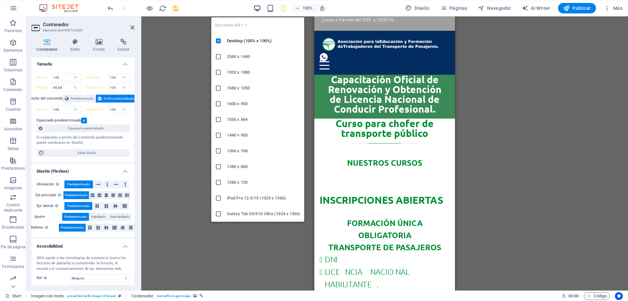
click at [256, 7] on icon "button" at bounding box center [258, 9] width 8 height 8
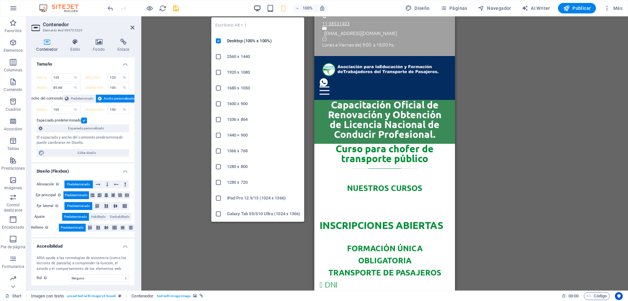
select select "DISABLED_OPTION_VALUE"
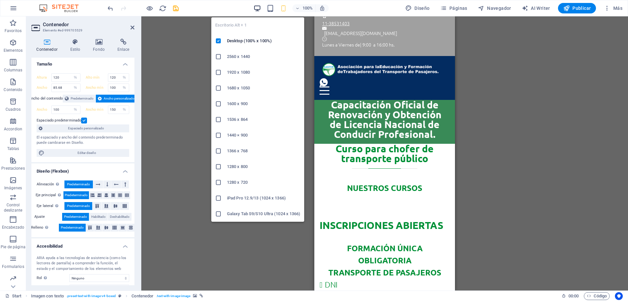
select select "DISABLED_OPTION_VALUE"
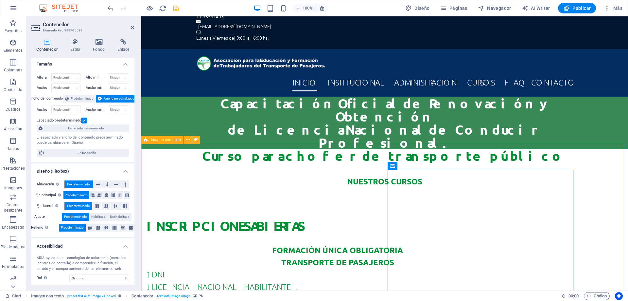
scroll to position [65, 0]
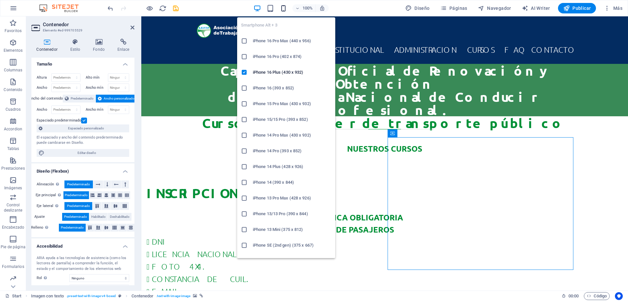
click at [284, 6] on icon "button" at bounding box center [284, 9] width 8 height 8
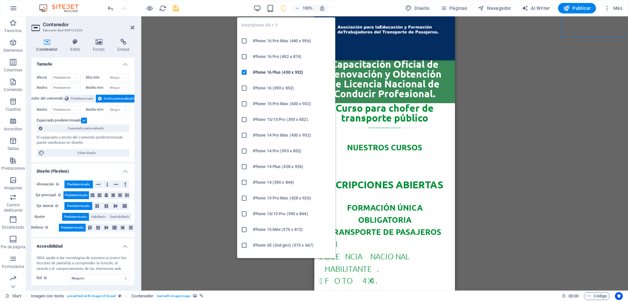
scroll to position [296, 0]
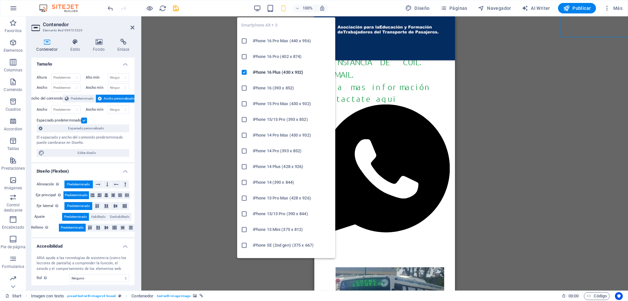
type input "120"
select select "%"
type input "120"
select select "%"
type input "85.68"
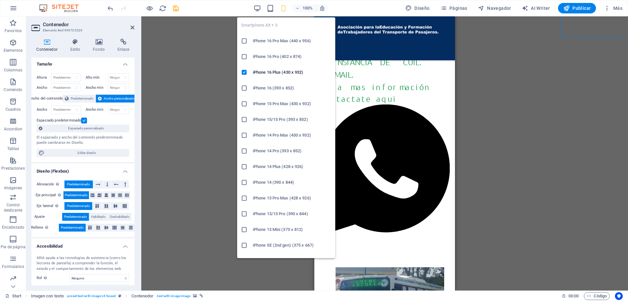
select select "%"
type input "100"
select select "%"
type input "100"
select select "%"
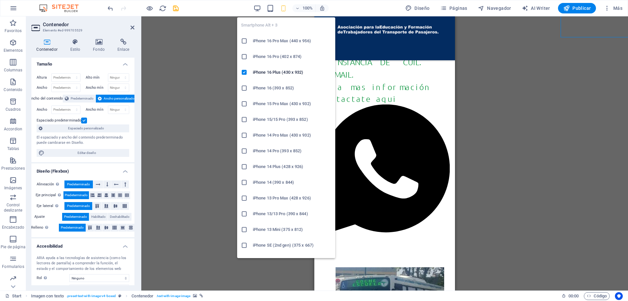
type input "150"
select select "%"
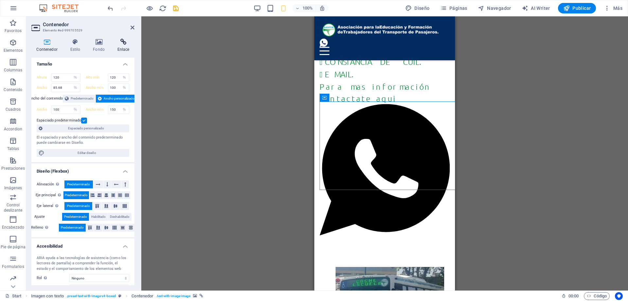
click at [120, 41] on icon at bounding box center [123, 42] width 22 height 7
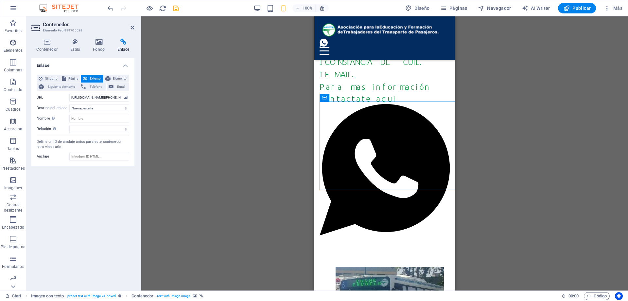
click at [483, 171] on div "Arrastra aquí para reemplazar el contenido existente. Si quieres crear un eleme…" at bounding box center [384, 153] width 487 height 274
click at [577, 8] on span "Publicar" at bounding box center [578, 8] width 28 height 7
checkbox input "false"
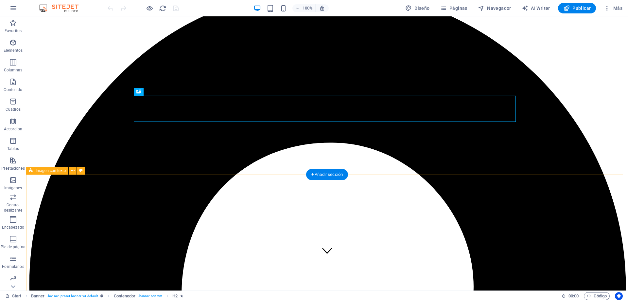
scroll to position [65, 0]
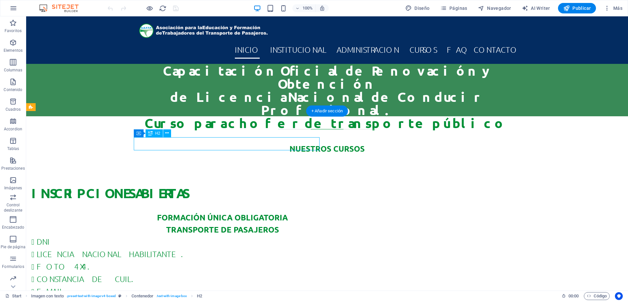
click at [227, 186] on div "INSCRIPCIONES ABIERTAS" at bounding box center [222, 192] width 382 height 13
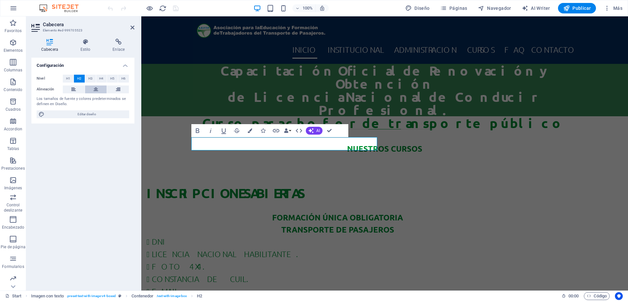
click at [96, 90] on icon at bounding box center [96, 89] width 5 height 8
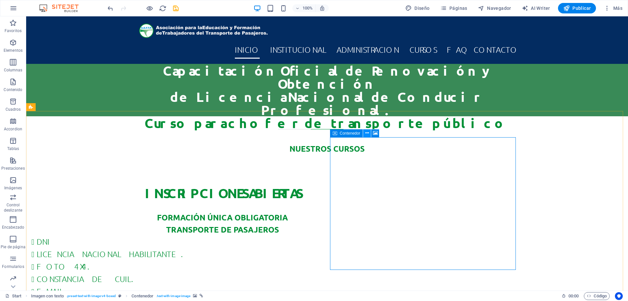
click at [368, 134] on icon at bounding box center [368, 133] width 4 height 7
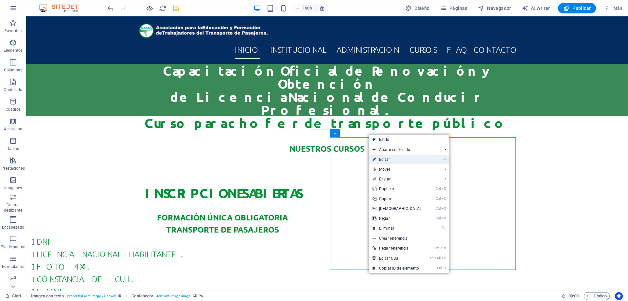
click at [386, 160] on link "⏎ Editar" at bounding box center [397, 160] width 56 height 10
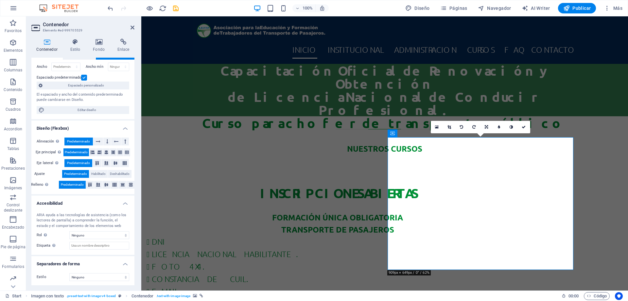
scroll to position [45, 0]
click at [82, 107] on span "Editar diseño" at bounding box center [86, 109] width 81 height 8
select select "rem"
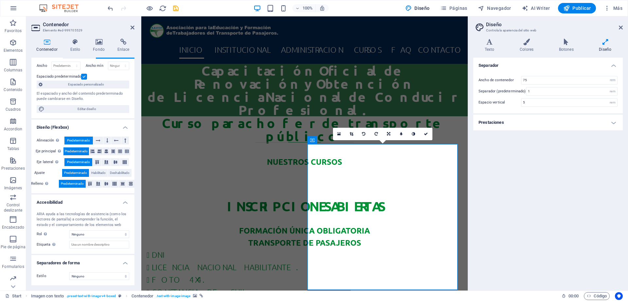
click at [614, 123] on h4 "Prestaciones" at bounding box center [549, 123] width 150 height 16
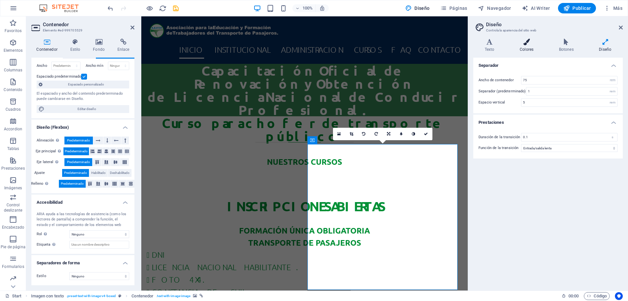
click at [526, 42] on icon at bounding box center [527, 42] width 37 height 7
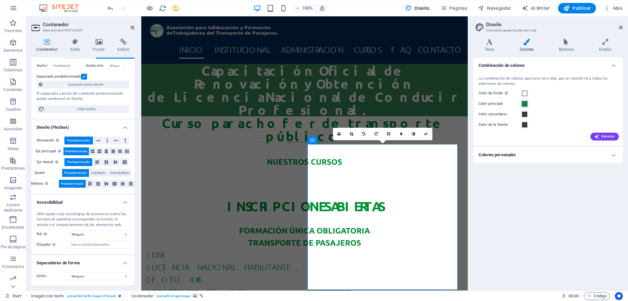
click at [526, 103] on span at bounding box center [524, 103] width 5 height 5
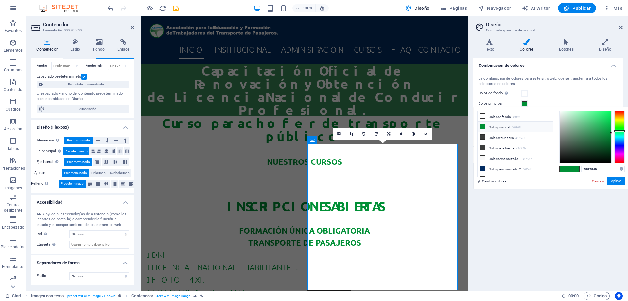
click at [512, 125] on li "Color principal #009036" at bounding box center [515, 126] width 75 height 10
click at [620, 180] on button "Aplicar" at bounding box center [617, 181] width 18 height 8
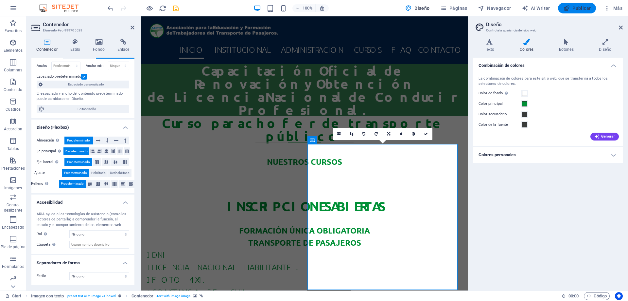
click at [578, 9] on span "Publicar" at bounding box center [578, 8] width 28 height 7
checkbox input "false"
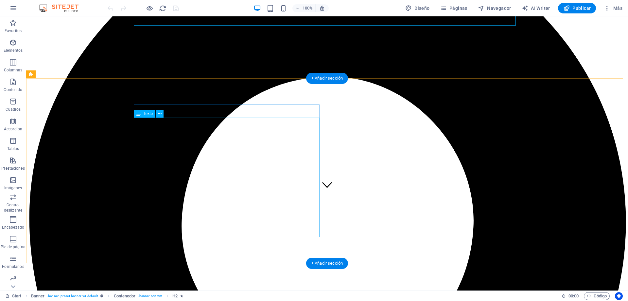
scroll to position [98, 0]
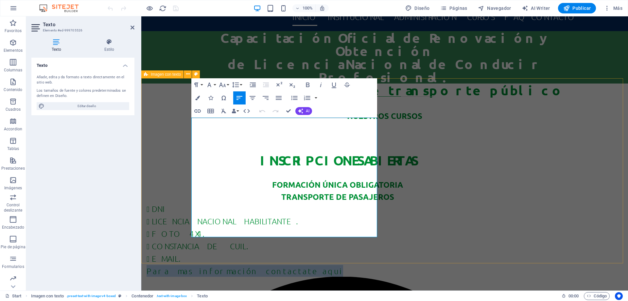
drag, startPoint x: 323, startPoint y: 218, endPoint x: 178, endPoint y: 213, distance: 145.1
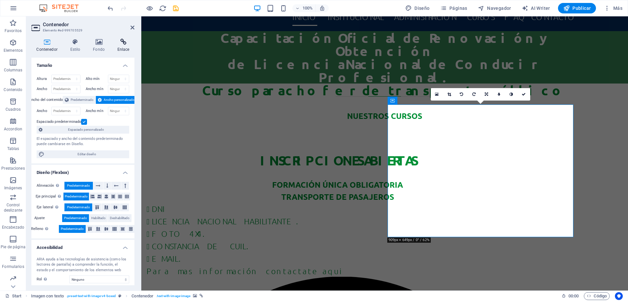
click at [122, 39] on icon at bounding box center [123, 42] width 22 height 7
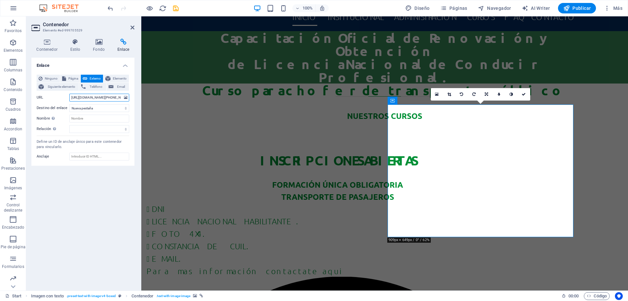
click at [87, 97] on input "[URL][DOMAIN_NAME][PHONE_NUMBER]" at bounding box center [99, 98] width 60 height 8
drag, startPoint x: 212, startPoint y: 114, endPoint x: 166, endPoint y: 99, distance: 48.1
type input "https://whatsapp.com/send/?phone=541122592891&text=Deseo+contactarme+con+un+ase…"
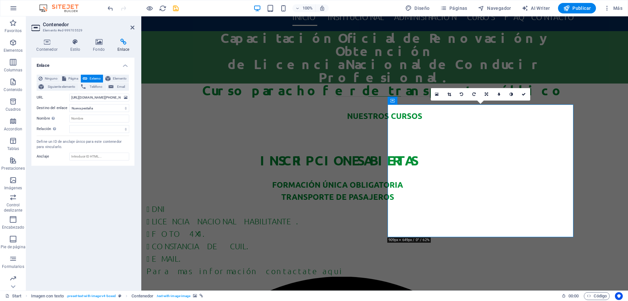
click at [92, 188] on div "Enlace Ninguno Página Externo Elemento Siguiente elemento Teléfono Email Página…" at bounding box center [82, 172] width 103 height 228
click at [132, 27] on icon at bounding box center [133, 27] width 4 height 5
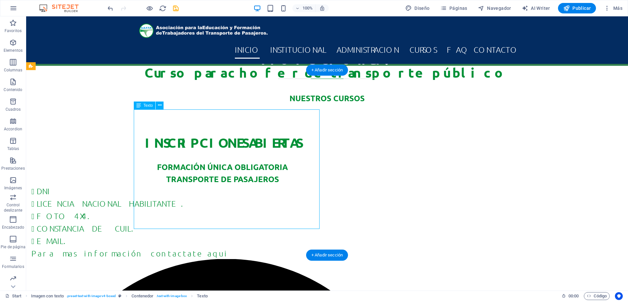
scroll to position [131, 0]
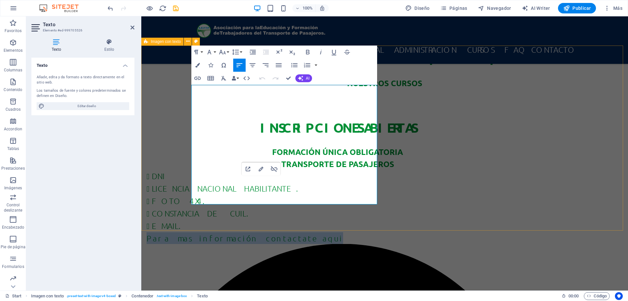
drag, startPoint x: 335, startPoint y: 185, endPoint x: 185, endPoint y: 189, distance: 150.0
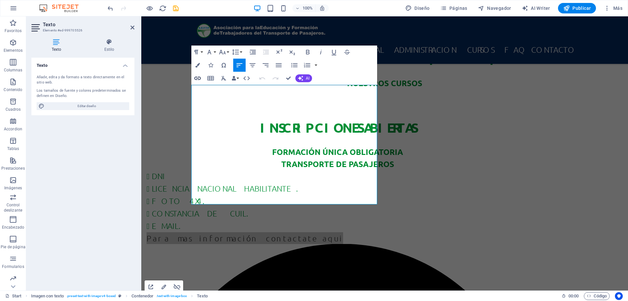
click at [197, 78] on icon "button" at bounding box center [197, 78] width 7 height 3
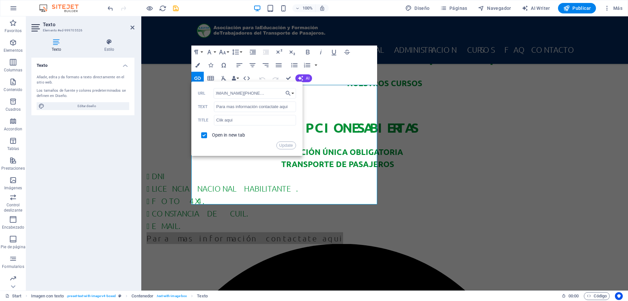
scroll to position [0, 0]
drag, startPoint x: 225, startPoint y: 93, endPoint x: 211, endPoint y: 94, distance: 14.4
click at [211, 94] on div "https://api.whatsapp.com/send/?phone=541122592891&text=Deseo+contactarme+con+un…" at bounding box center [247, 93] width 98 height 11
click at [272, 95] on input "[URL][DOMAIN_NAME][PHONE_NUMBER]" at bounding box center [255, 93] width 82 height 10
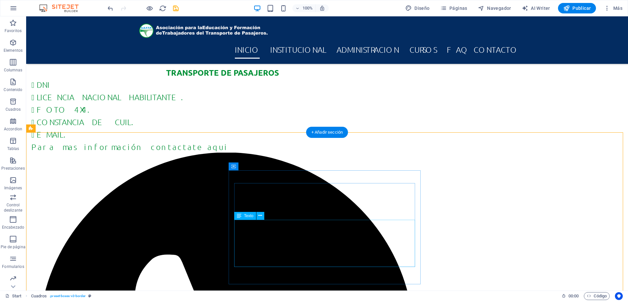
scroll to position [229, 0]
